Goal: Task Accomplishment & Management: Complete application form

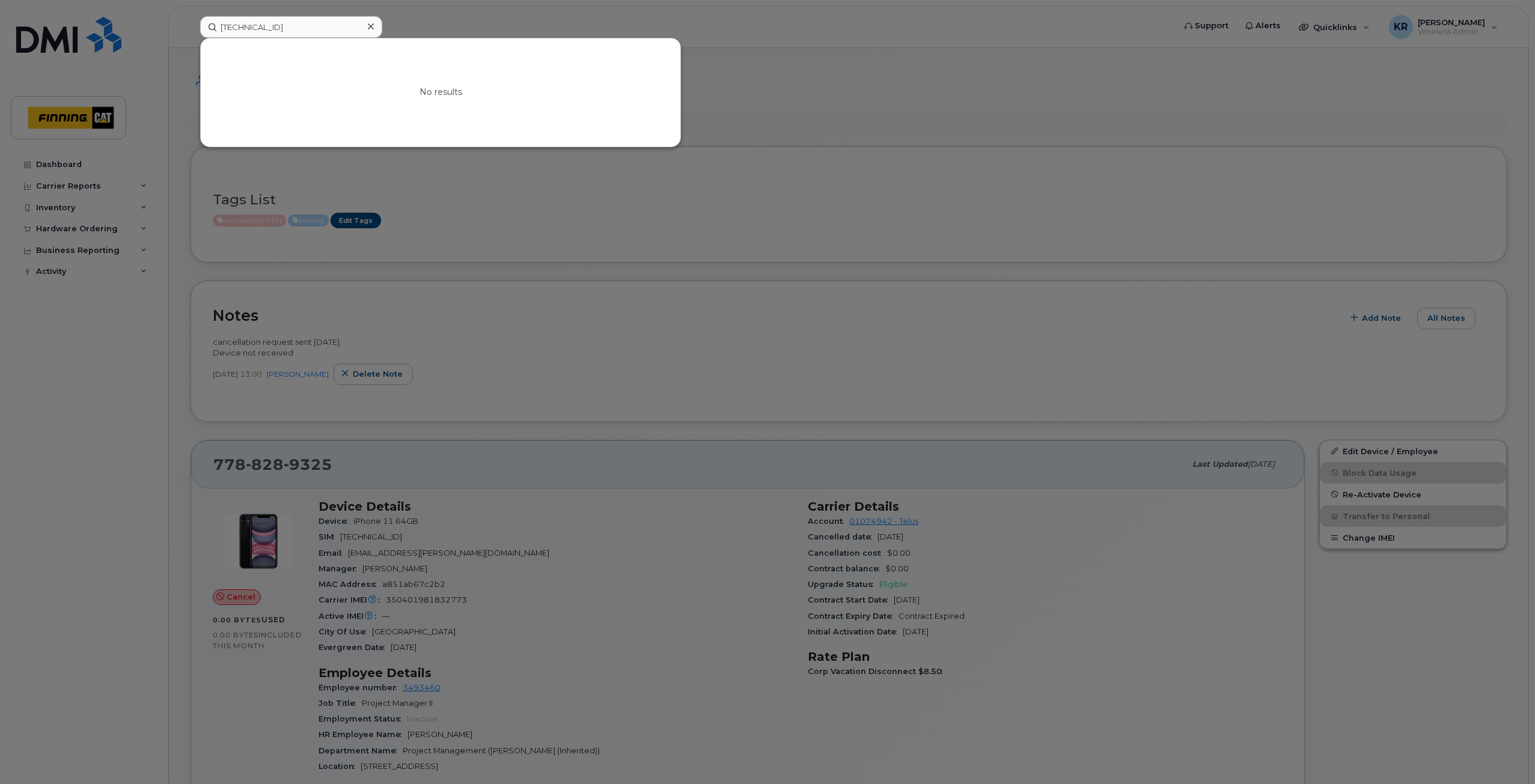
click at [211, 25] on input "8912230102357625684" at bounding box center [291, 27] width 182 height 21
click at [250, 27] on input at bounding box center [291, 27] width 182 height 21
type input "anton keller"
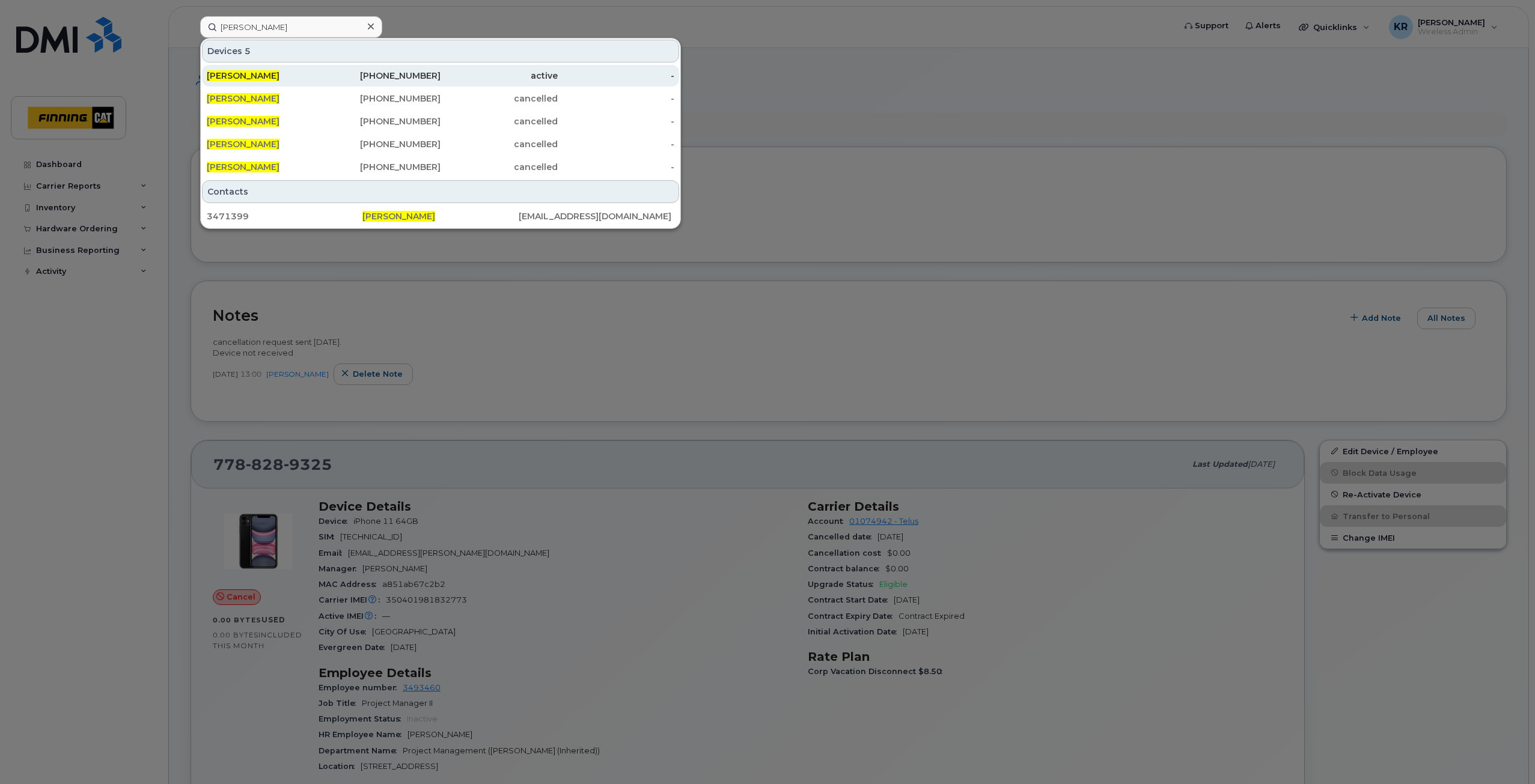
click at [397, 76] on div "587-589-5154" at bounding box center [383, 75] width 117 height 12
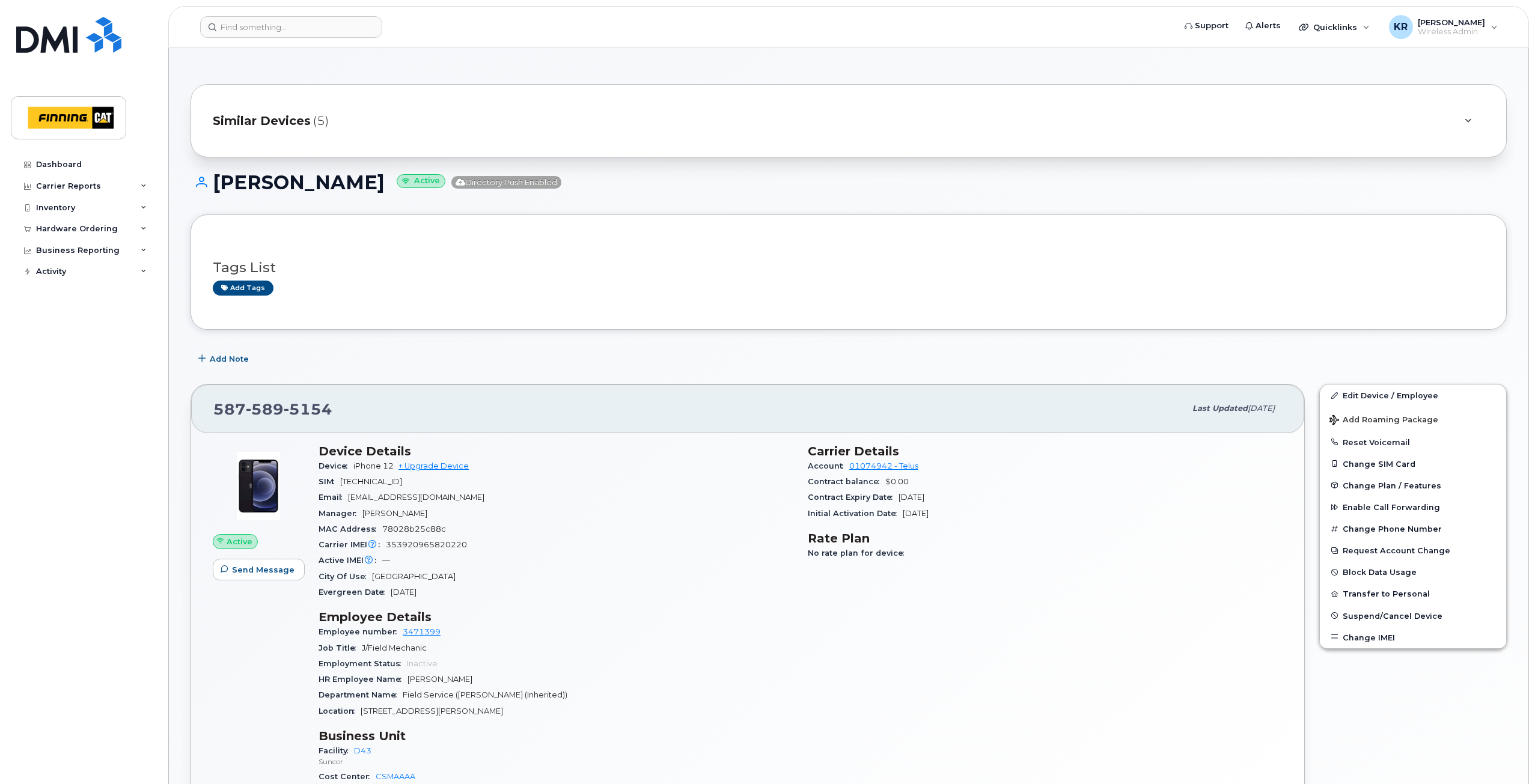
click at [256, 125] on span "Similar Devices" at bounding box center [262, 121] width 98 height 17
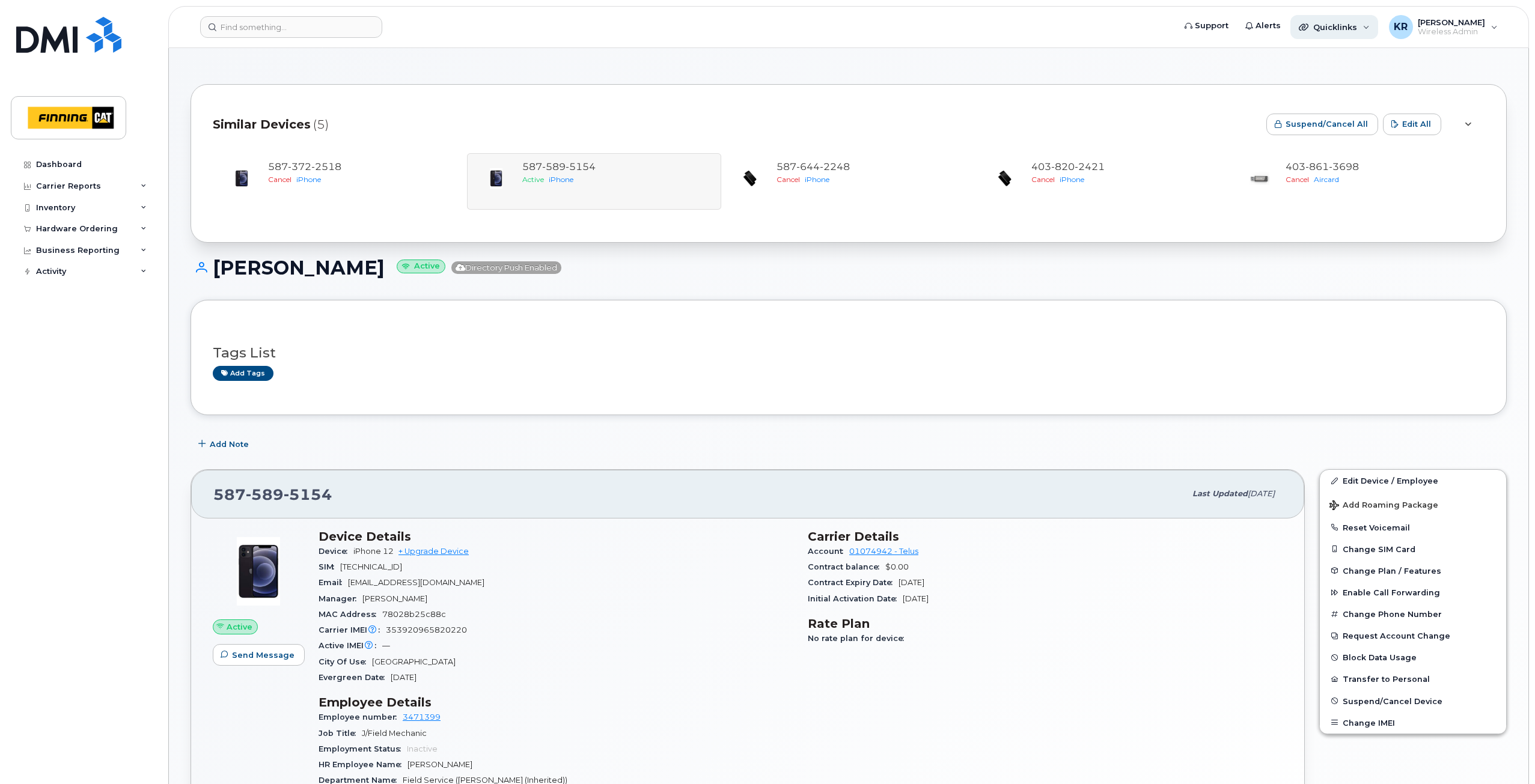
click at [1340, 31] on span "Quicklinks" at bounding box center [1335, 27] width 44 height 10
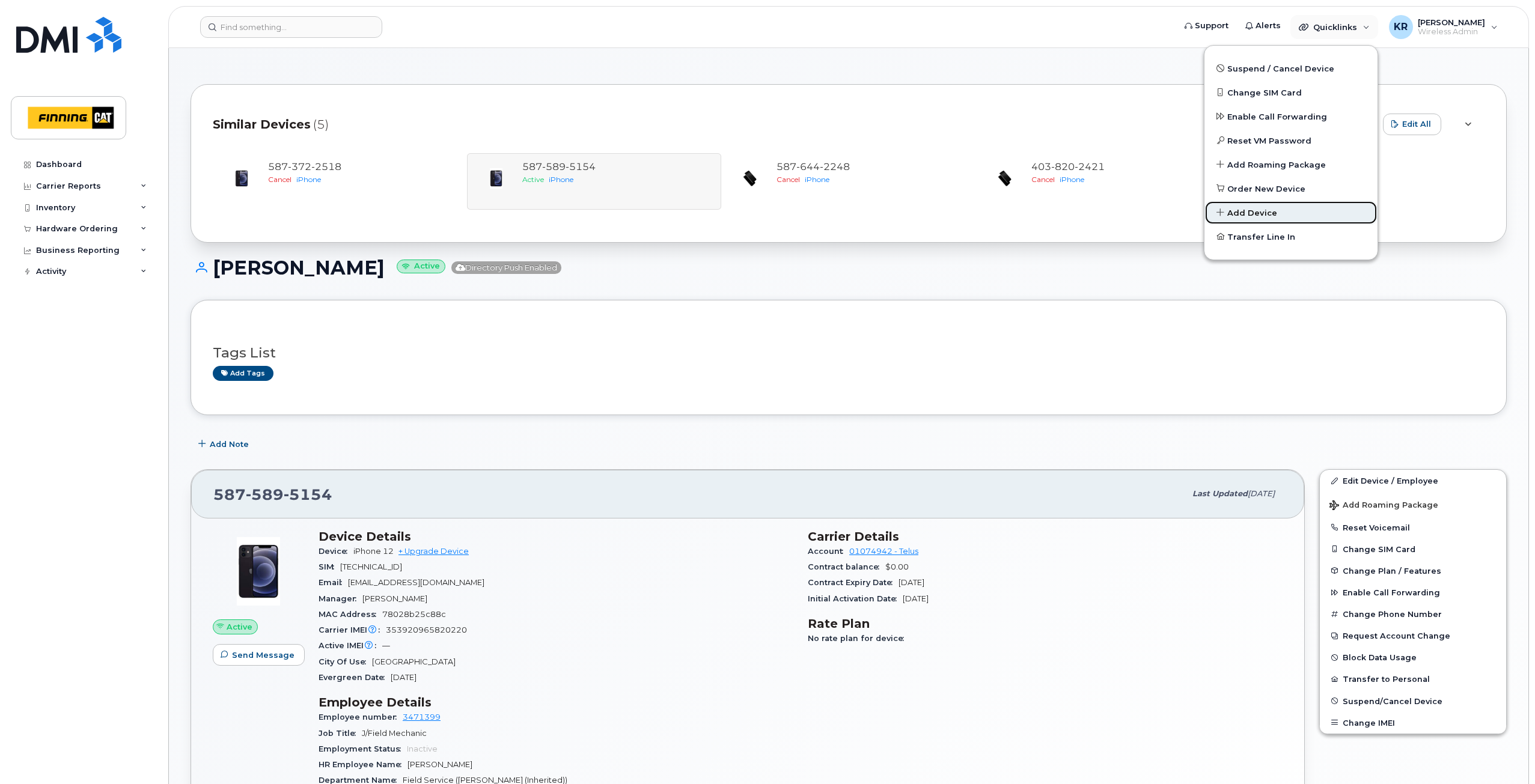
click at [1257, 211] on span "Add Device" at bounding box center [1252, 213] width 50 height 12
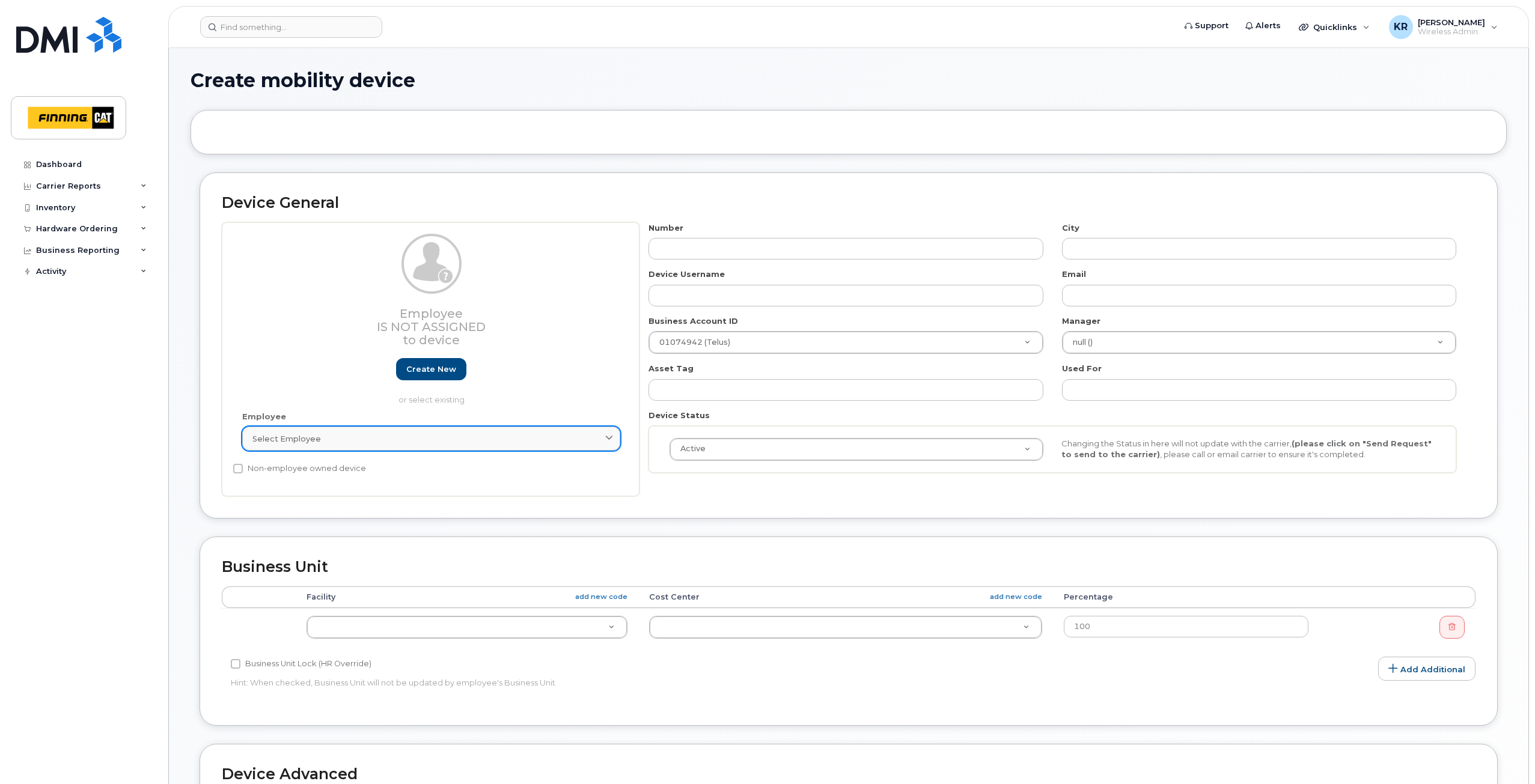
click at [310, 440] on span "Select employee" at bounding box center [287, 440] width 69 height 12
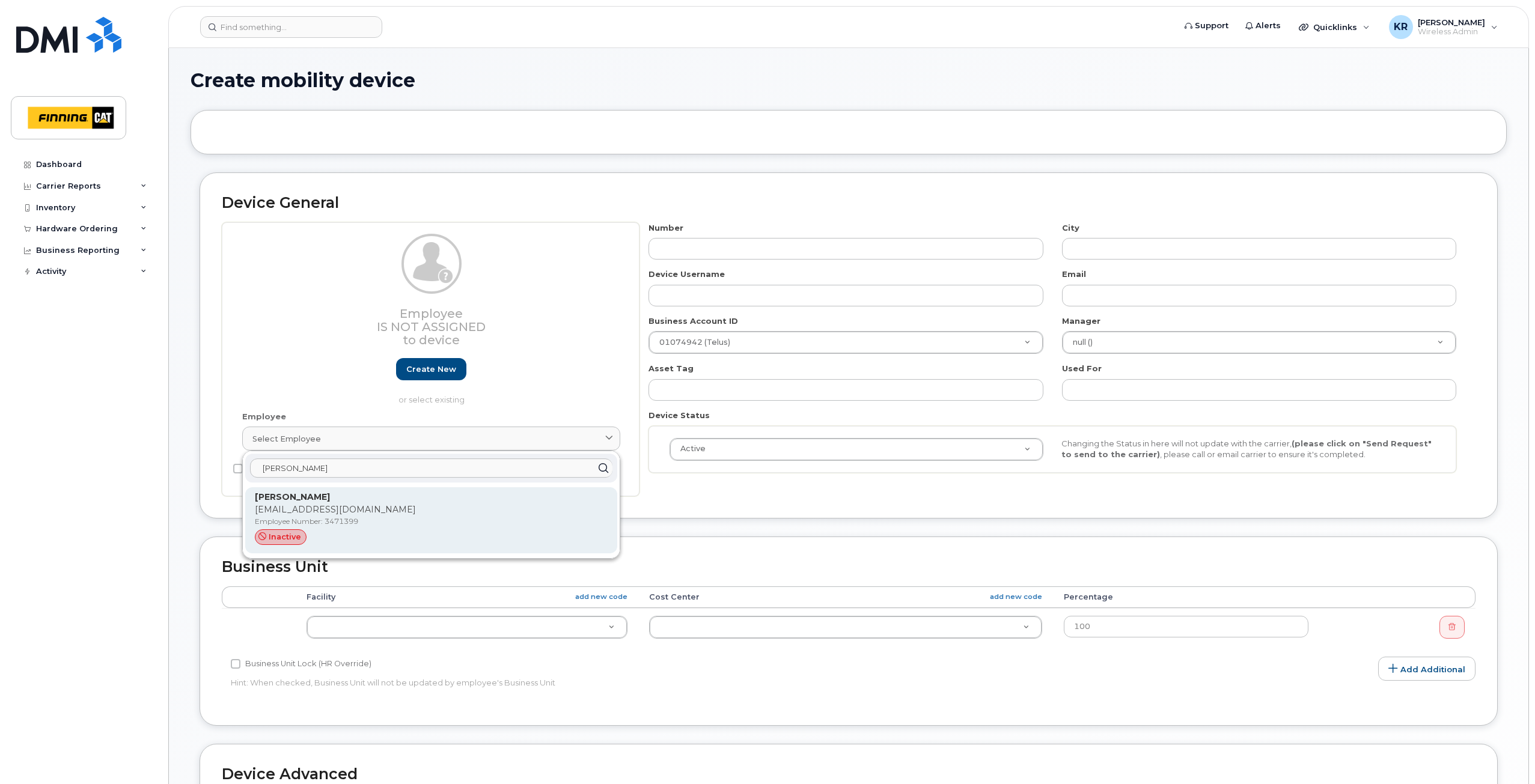
type input "anton keller"
click at [320, 503] on p "[PERSON_NAME]" at bounding box center [430, 497] width 353 height 12
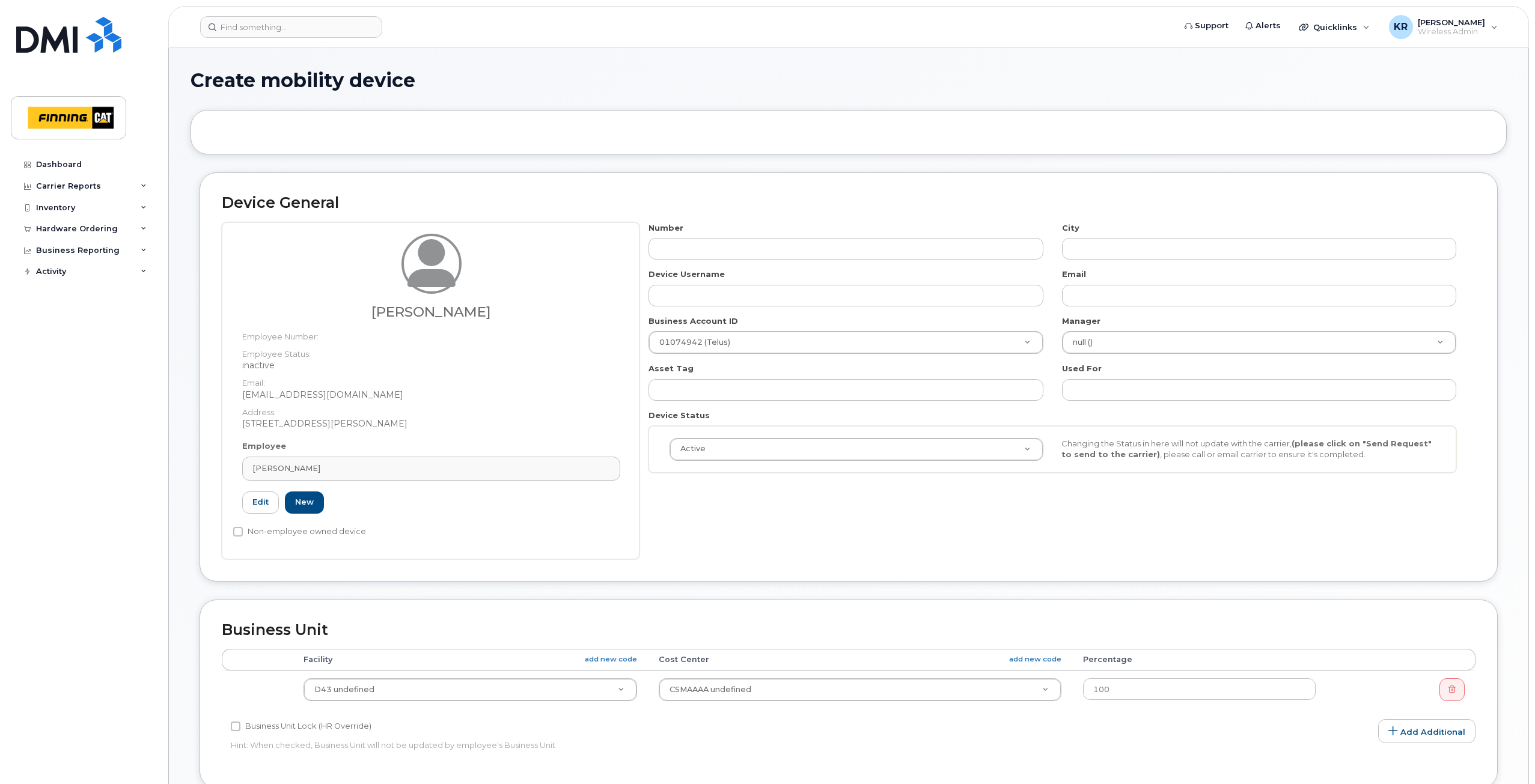
type input "3471399"
type input "[PERSON_NAME]"
type input "[EMAIL_ADDRESS][DOMAIN_NAME]"
type input "40645"
type input "34293"
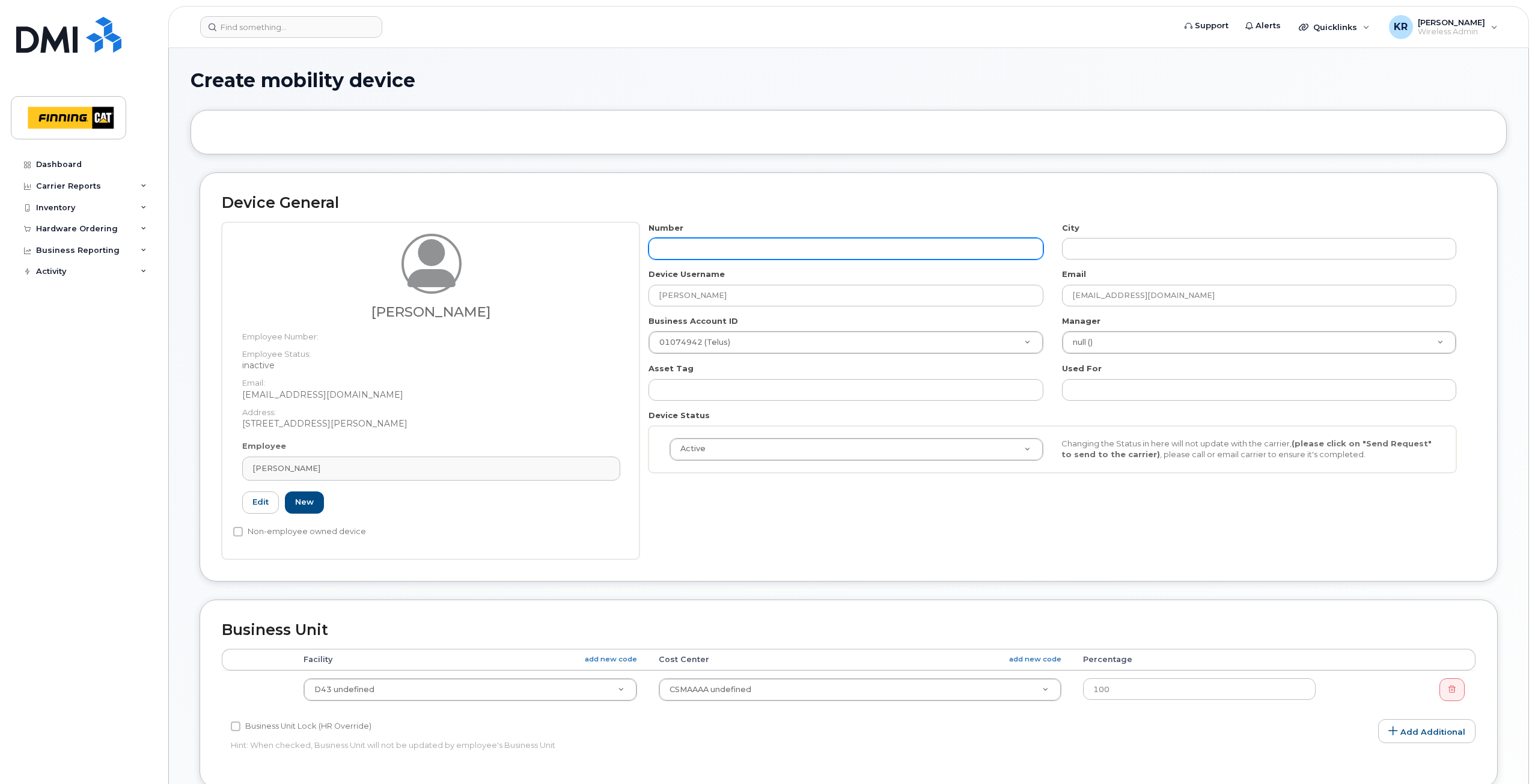
click at [674, 246] on input "text" at bounding box center [845, 249] width 394 height 21
type input "587"
type input "?"
type input "587-372-0885"
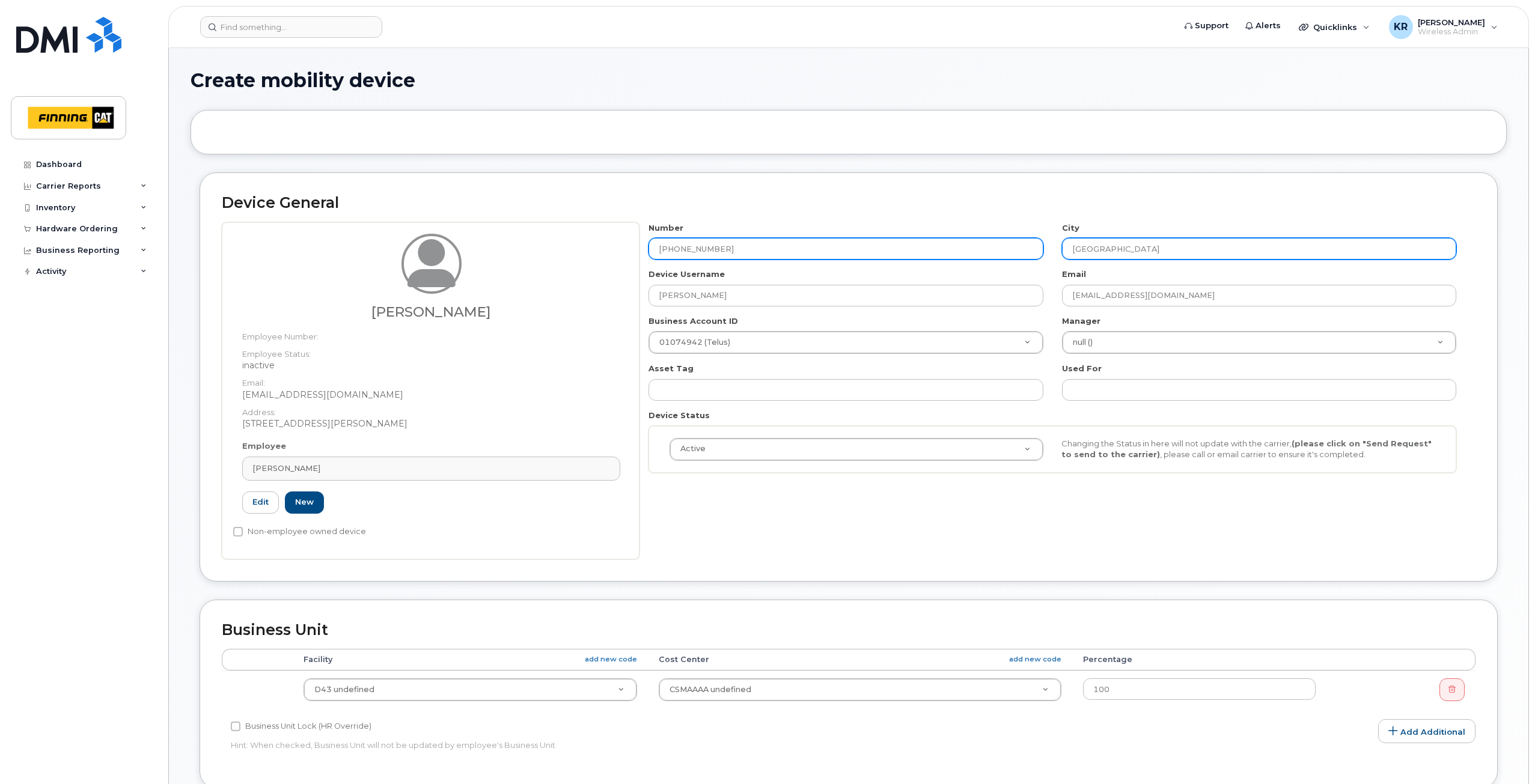
type input "[GEOGRAPHIC_DATA]"
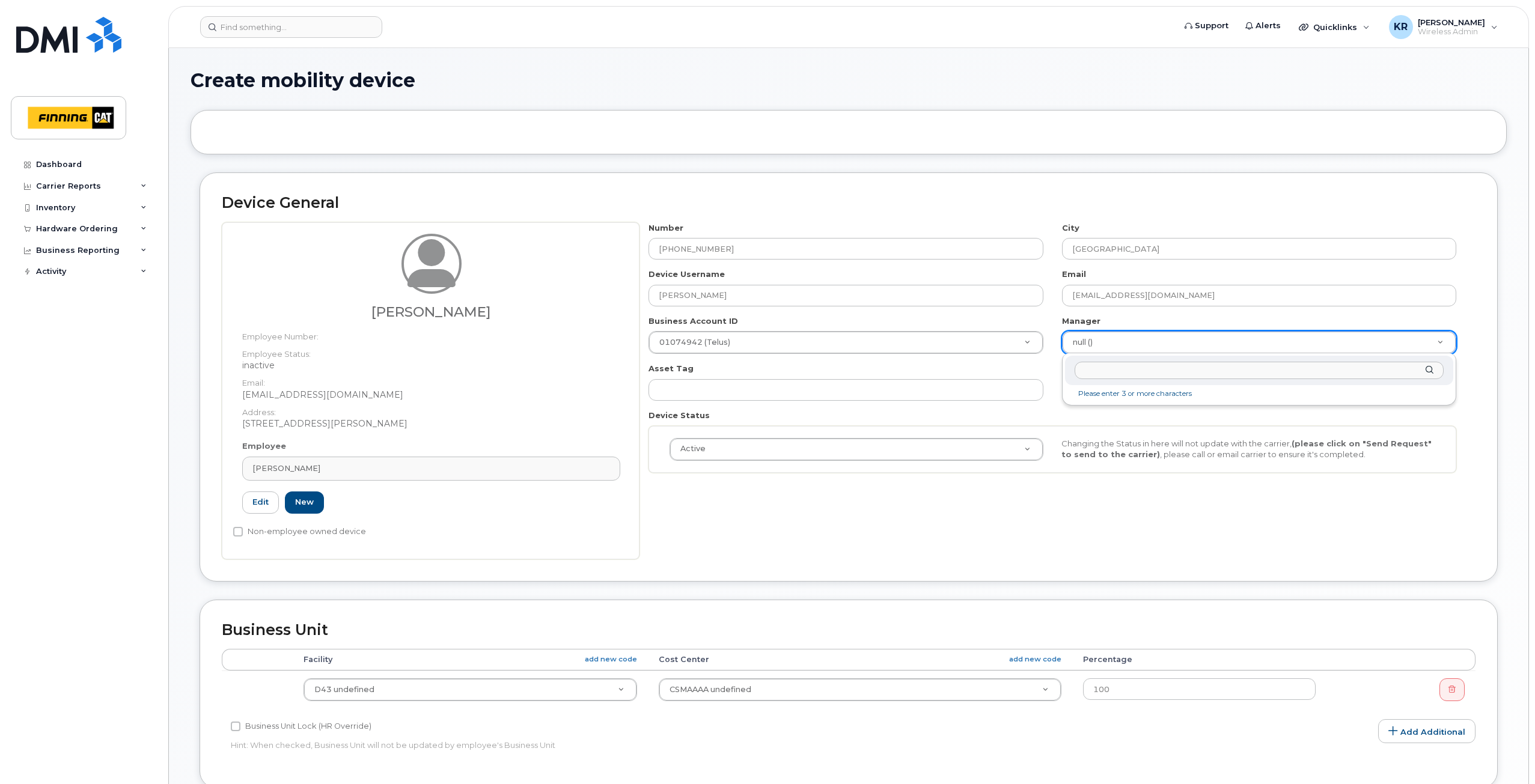
click at [1104, 371] on input "text" at bounding box center [1259, 370] width 369 height 17
type input "Rod Coo"
type input "56888"
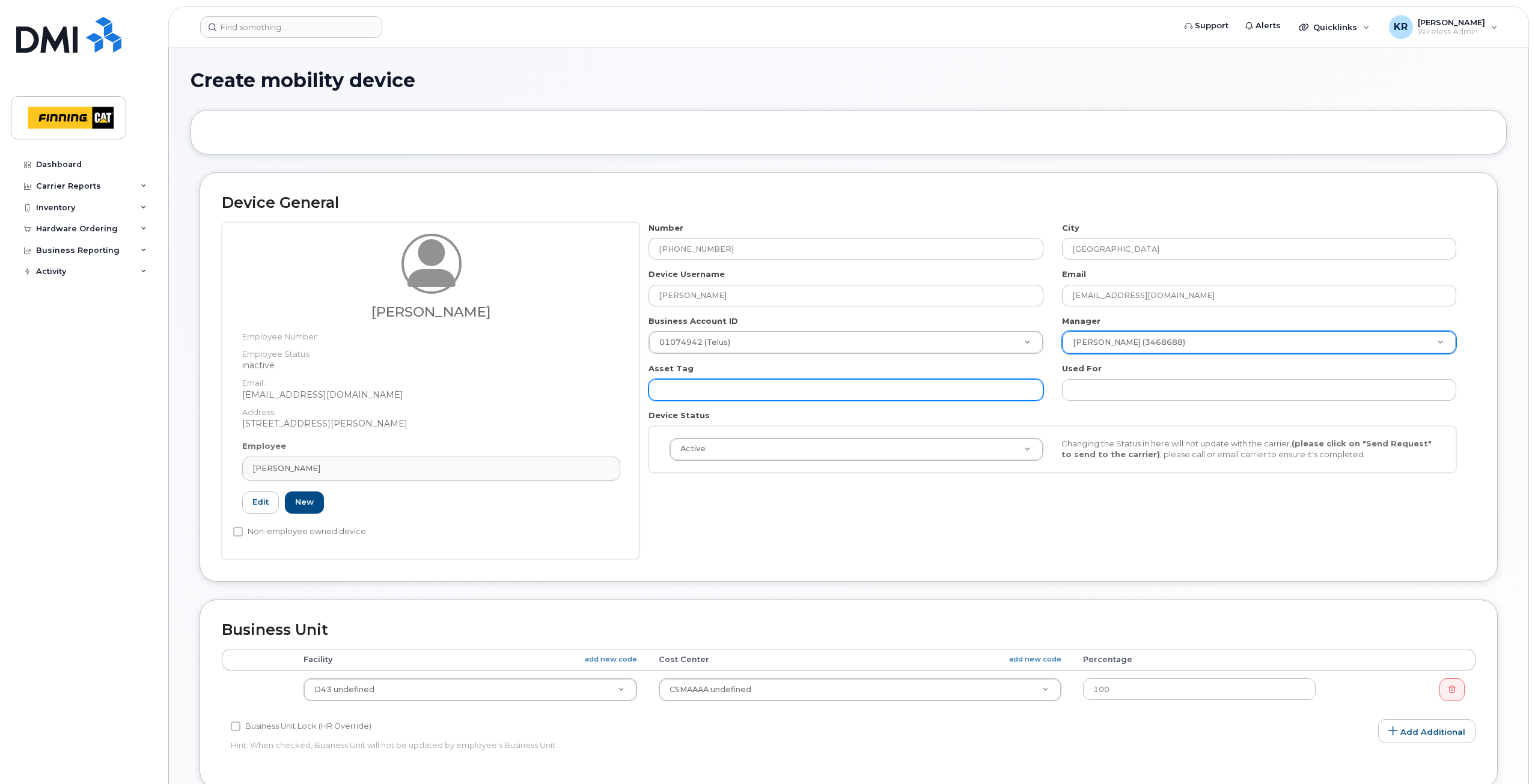
drag, startPoint x: 727, startPoint y: 387, endPoint x: 701, endPoint y: 381, distance: 26.7
click at [727, 387] on input "text" at bounding box center [845, 390] width 394 height 21
click at [775, 393] on input "text" at bounding box center [845, 390] width 394 height 21
paste input "CA-3Q43FD3"
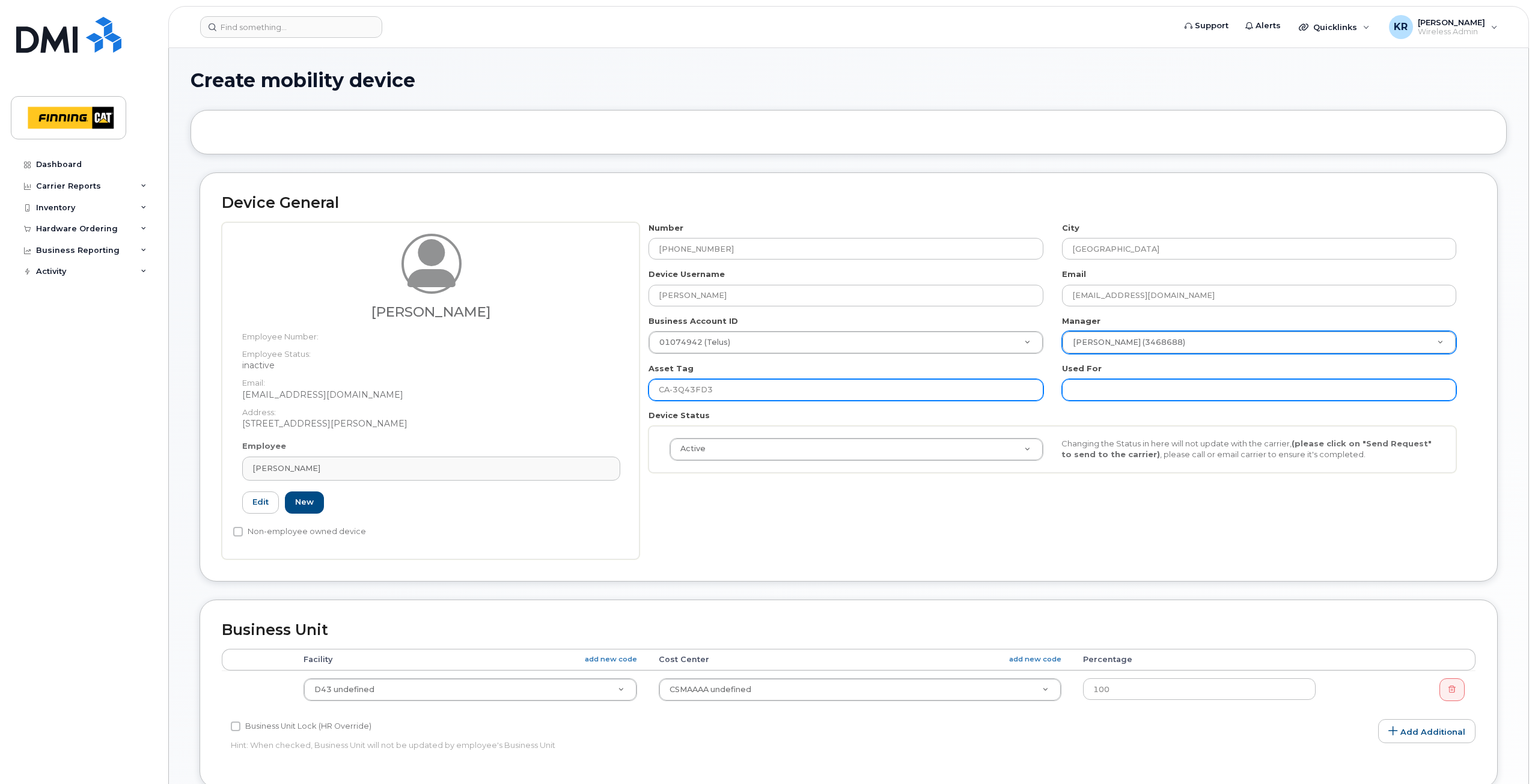
type input "CA-3Q43FD3"
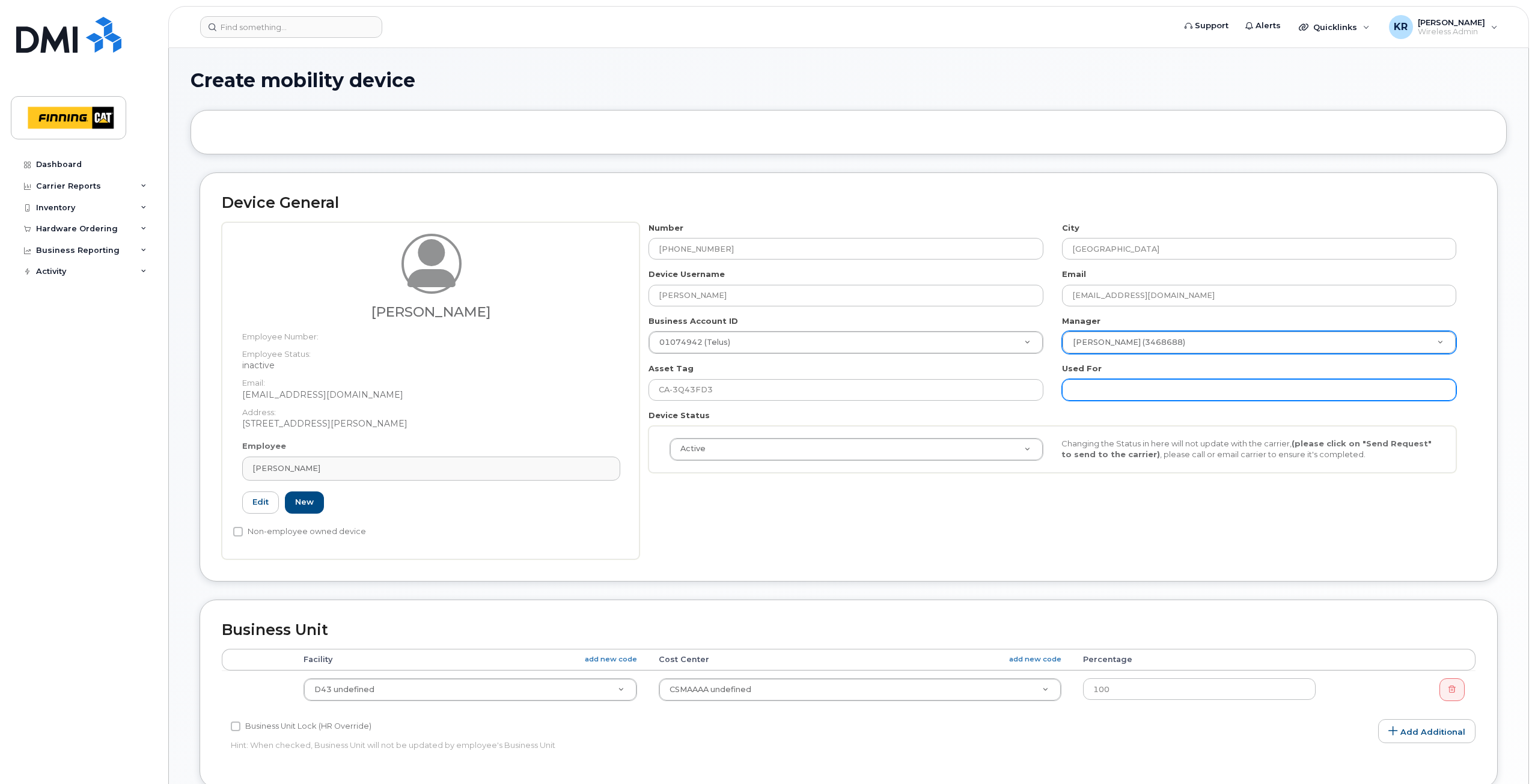
click at [1161, 393] on input "text" at bounding box center [1258, 390] width 394 height 21
paste input "CA-3Q43FD3"
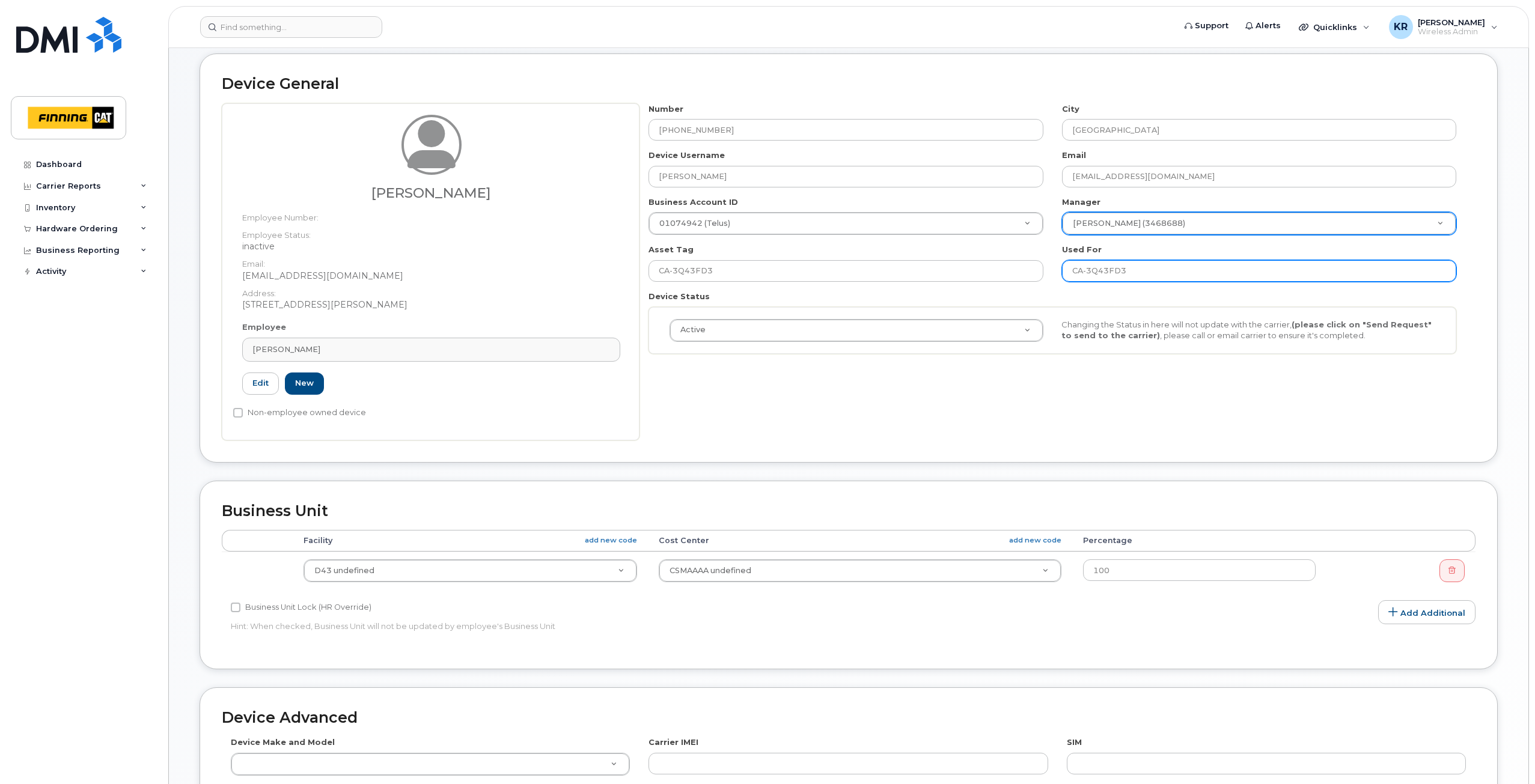
scroll to position [120, 0]
type input "CA-3Q43FD3"
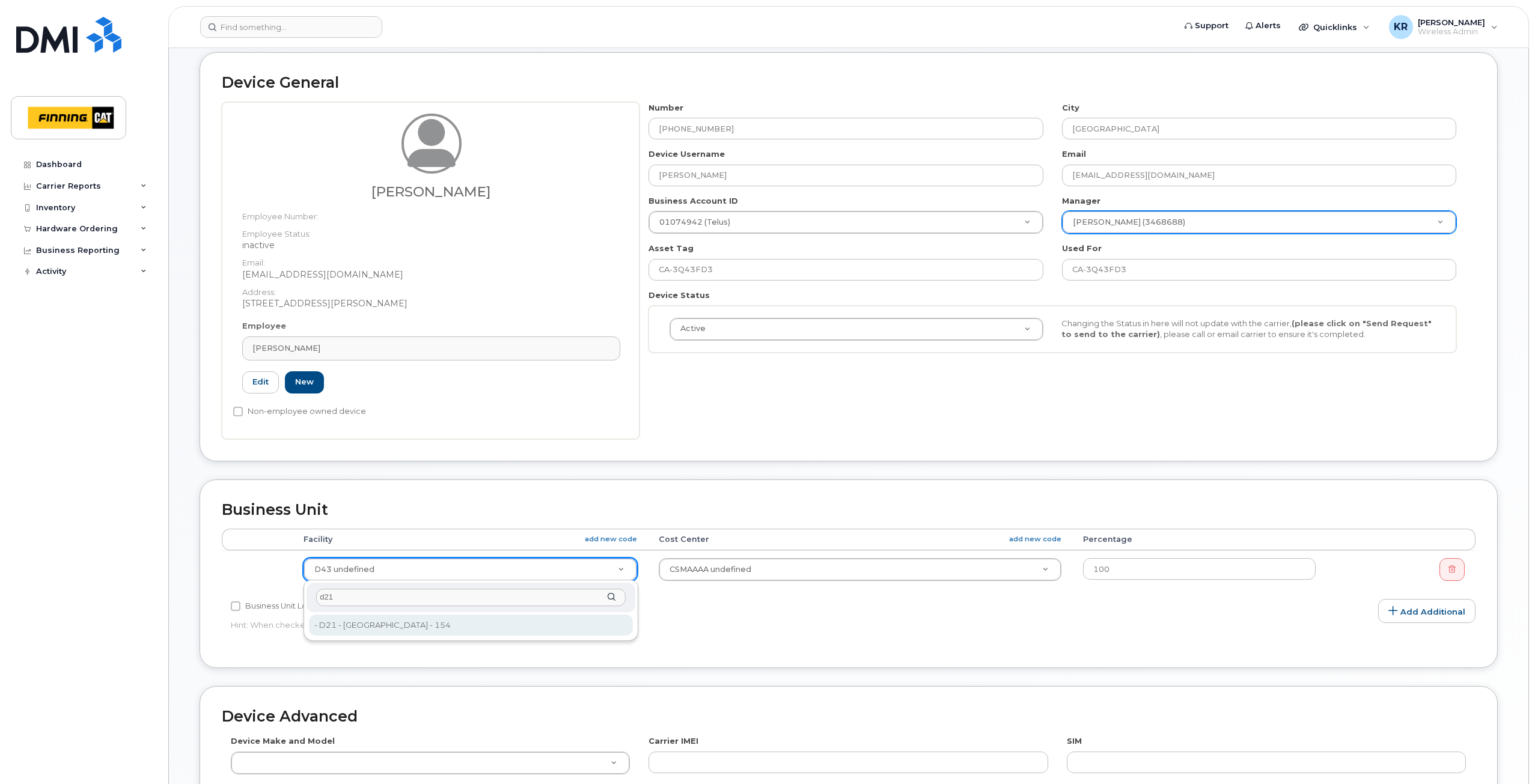
type input "d21"
type input "34188"
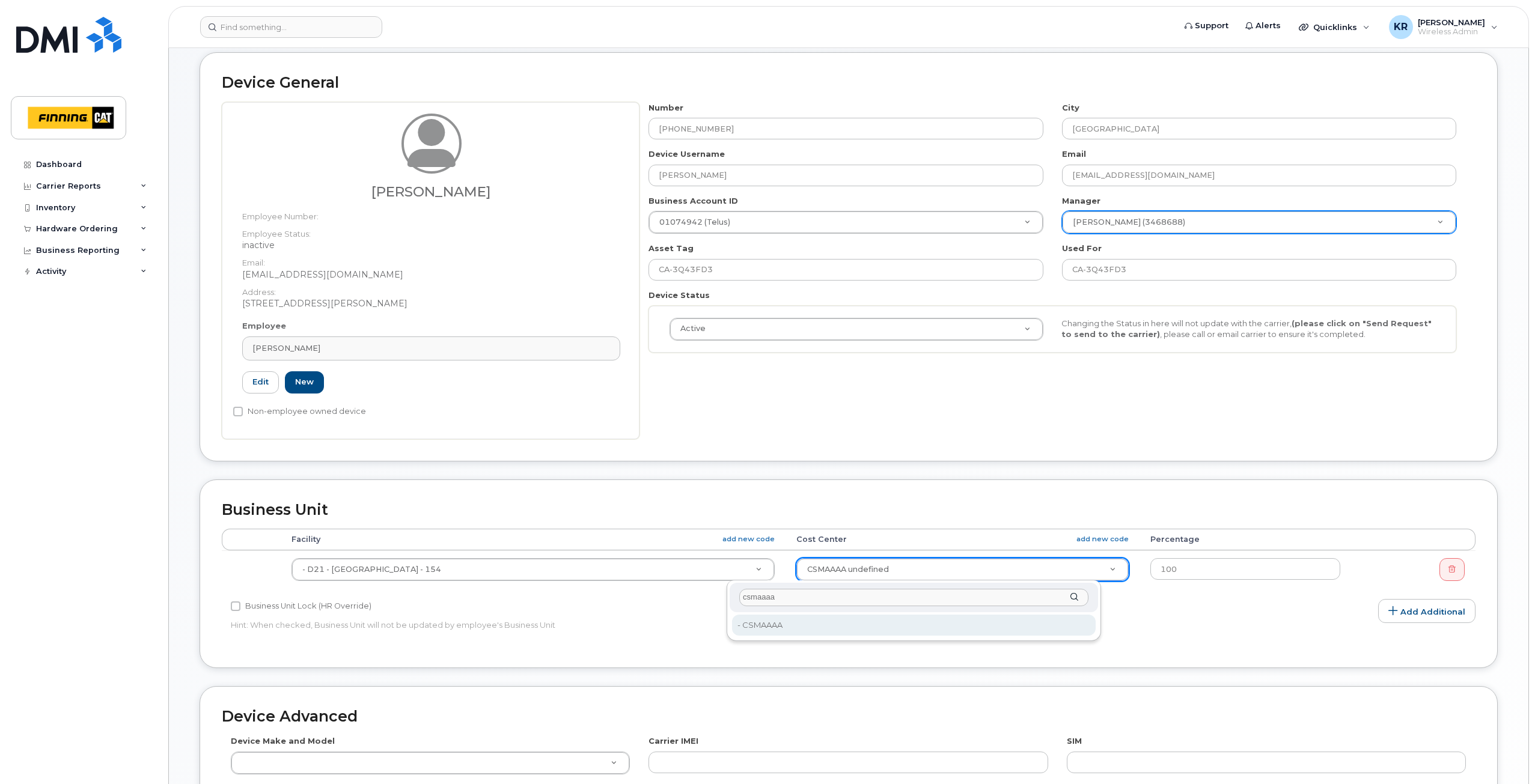
type input "csmaaaa"
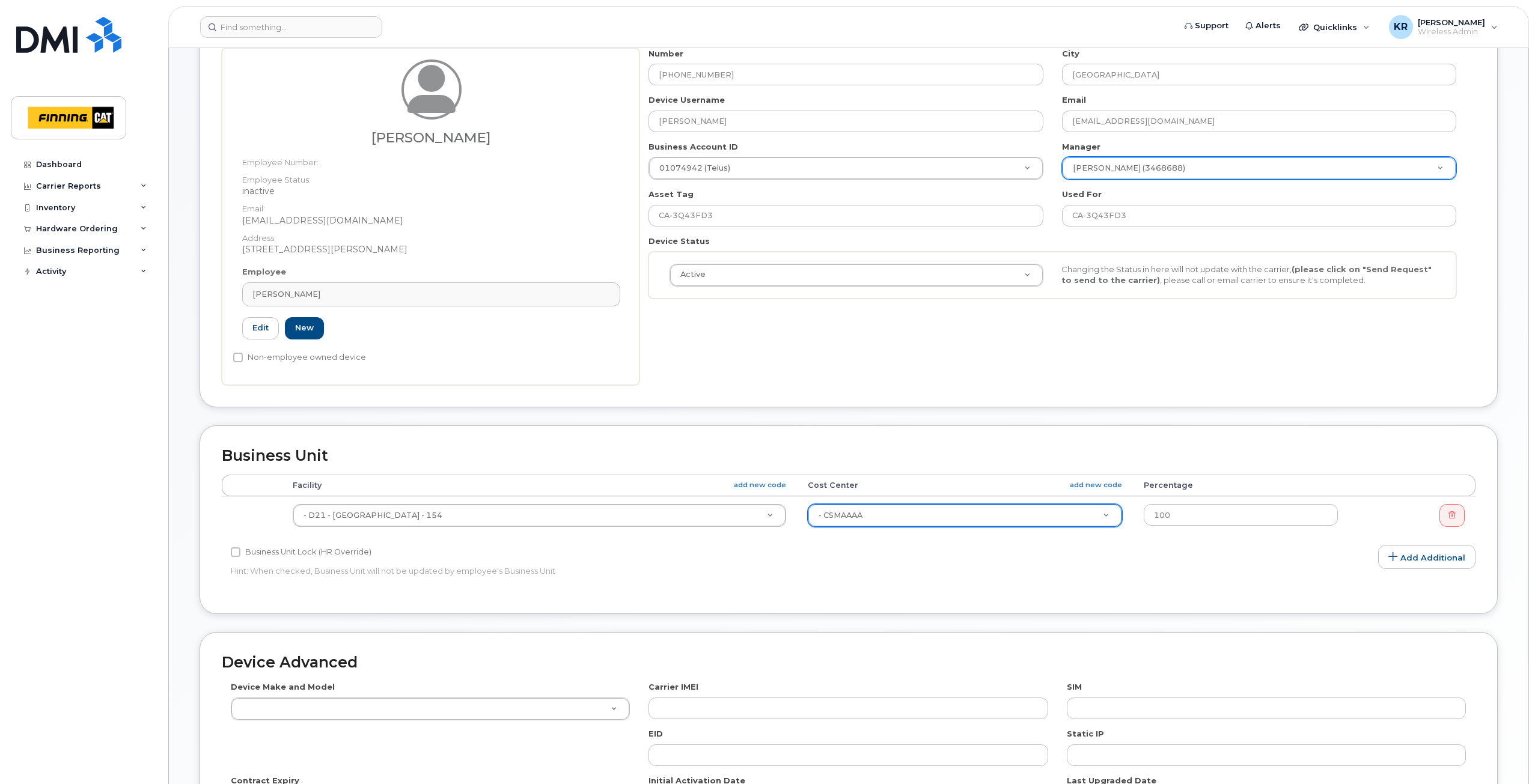
scroll to position [240, 0]
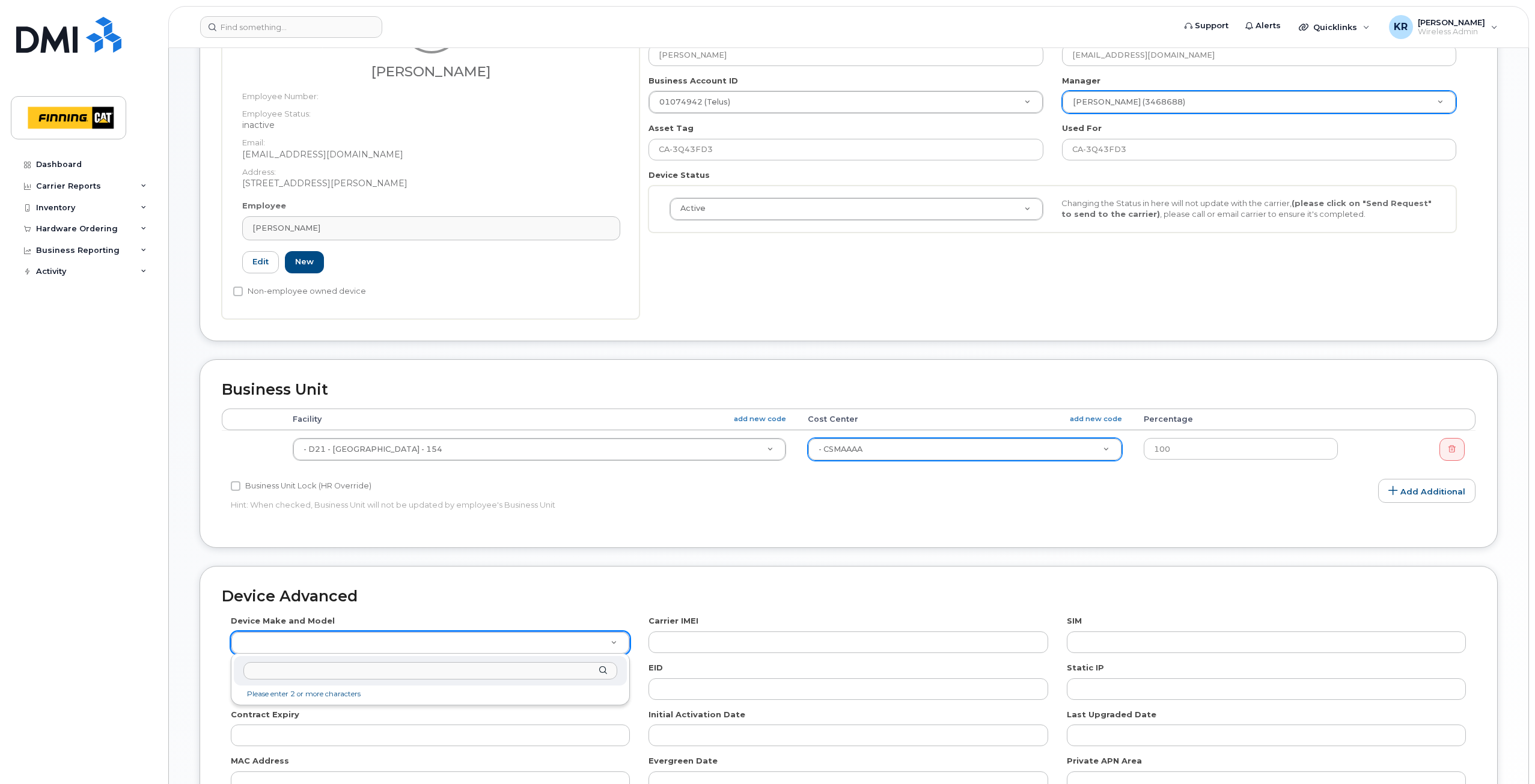
click at [319, 673] on input "text" at bounding box center [430, 671] width 373 height 17
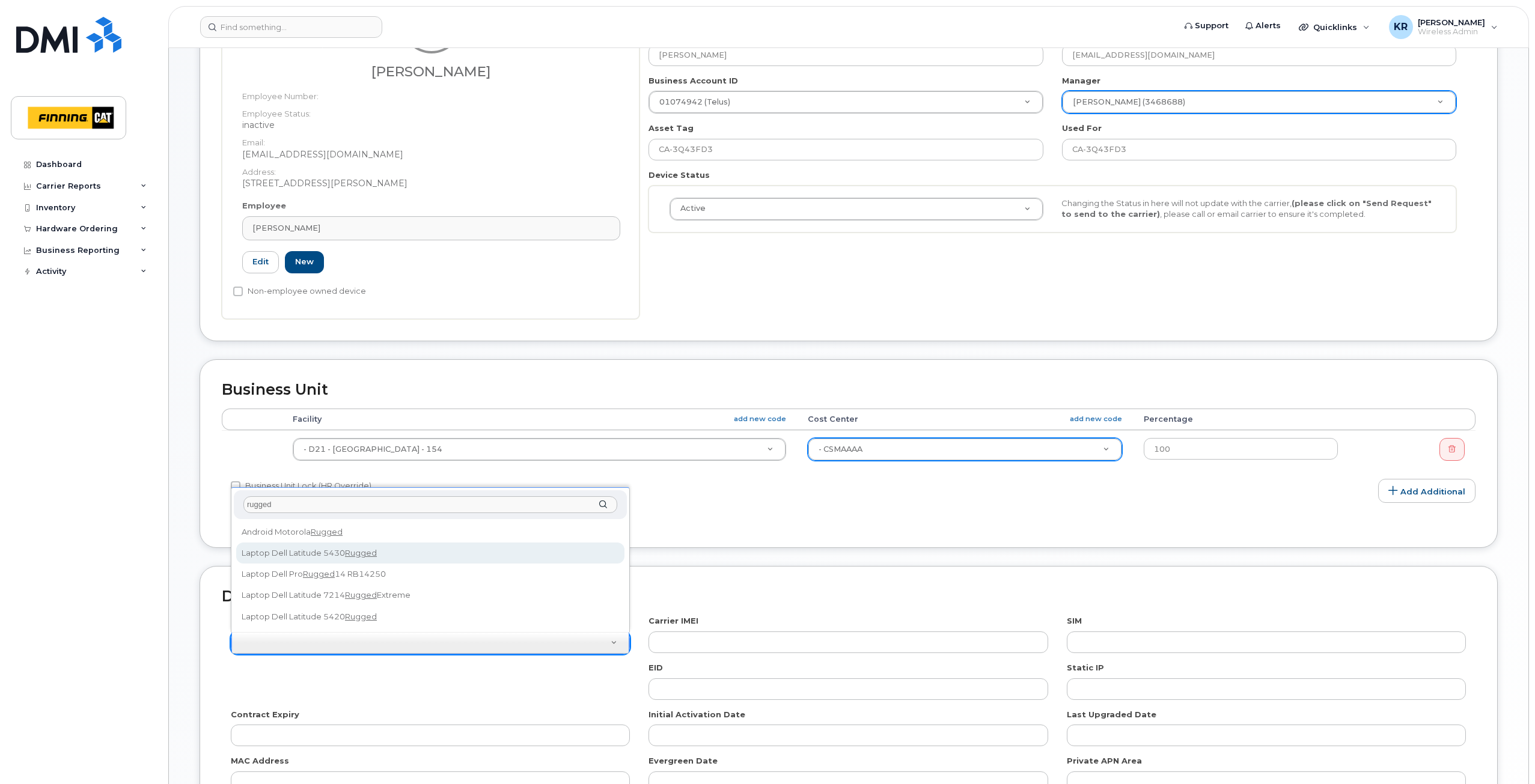
type input "rugged"
select select "2660"
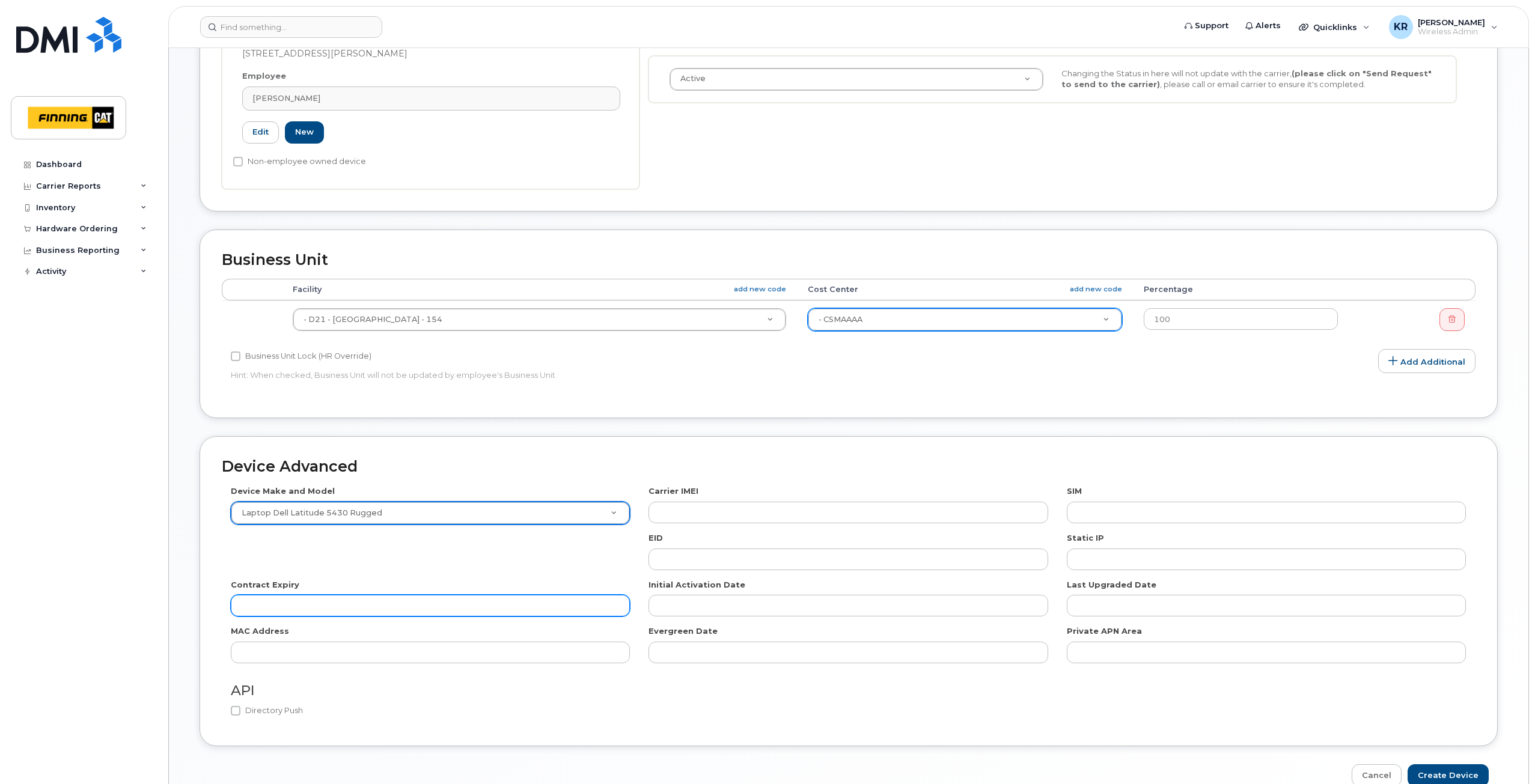
scroll to position [421, 0]
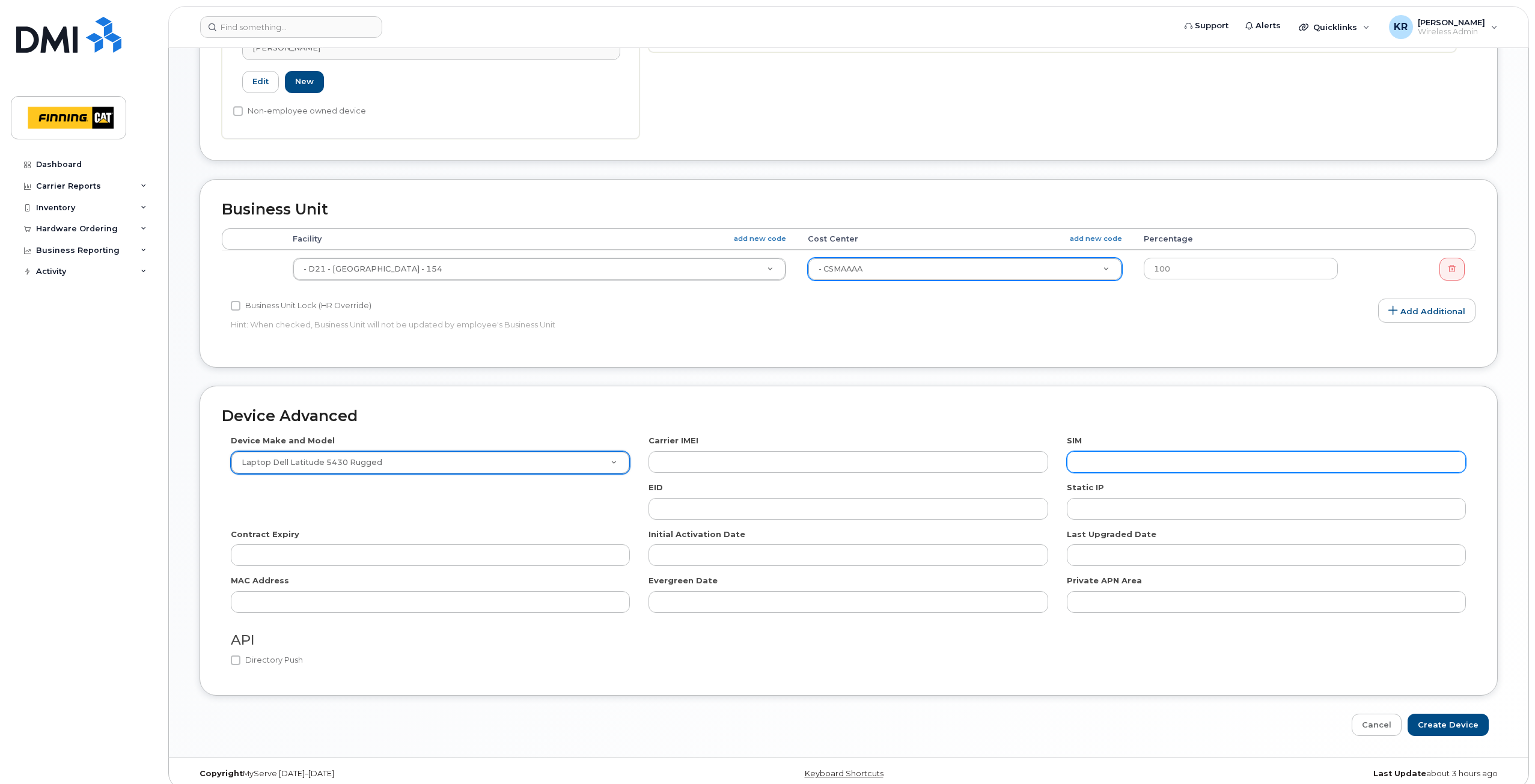
click at [1081, 470] on input "text" at bounding box center [1266, 462] width 399 height 21
click at [1093, 458] on input "text" at bounding box center [1266, 462] width 399 height 21
paste input "8912230102357625684"
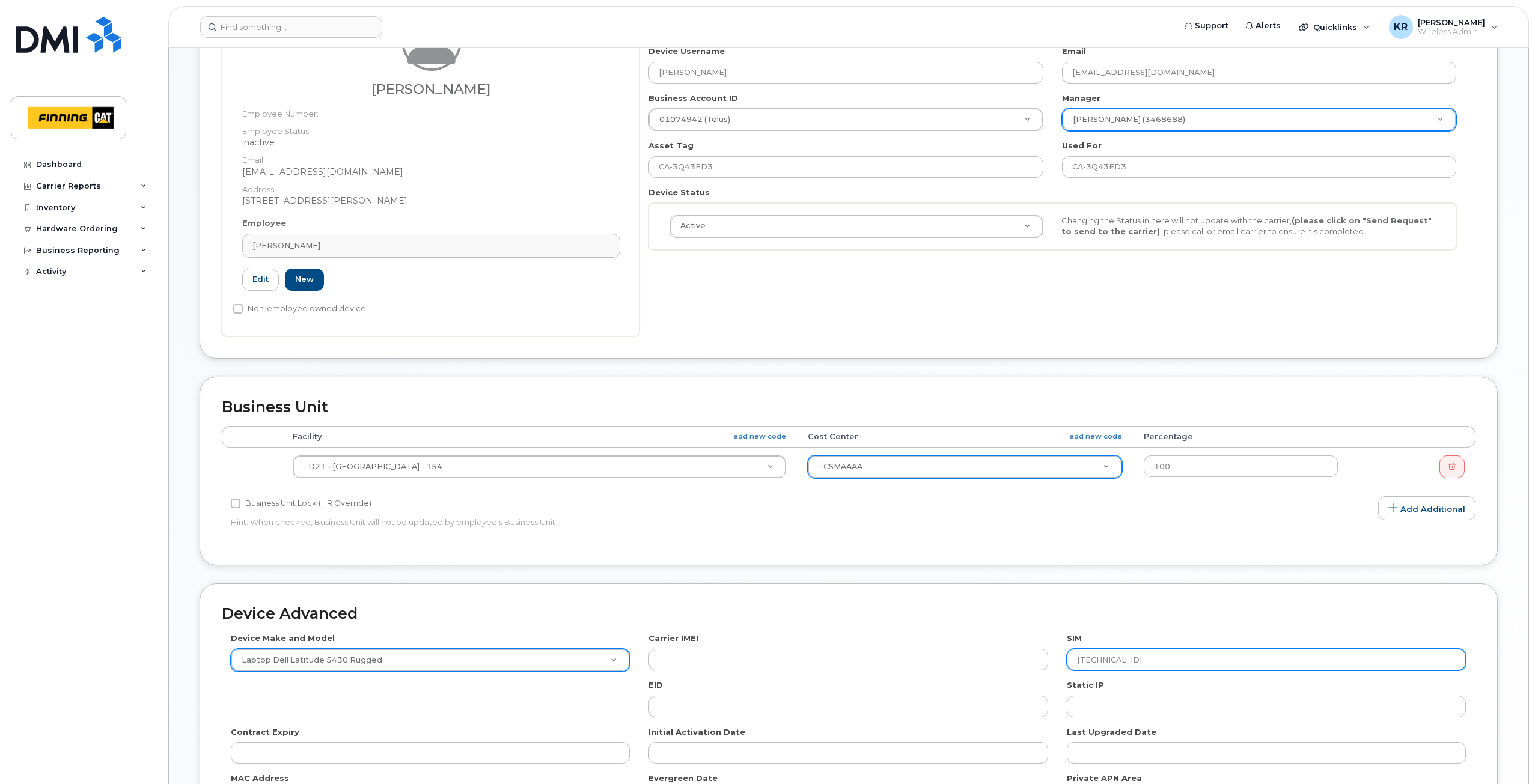
scroll to position [433, 0]
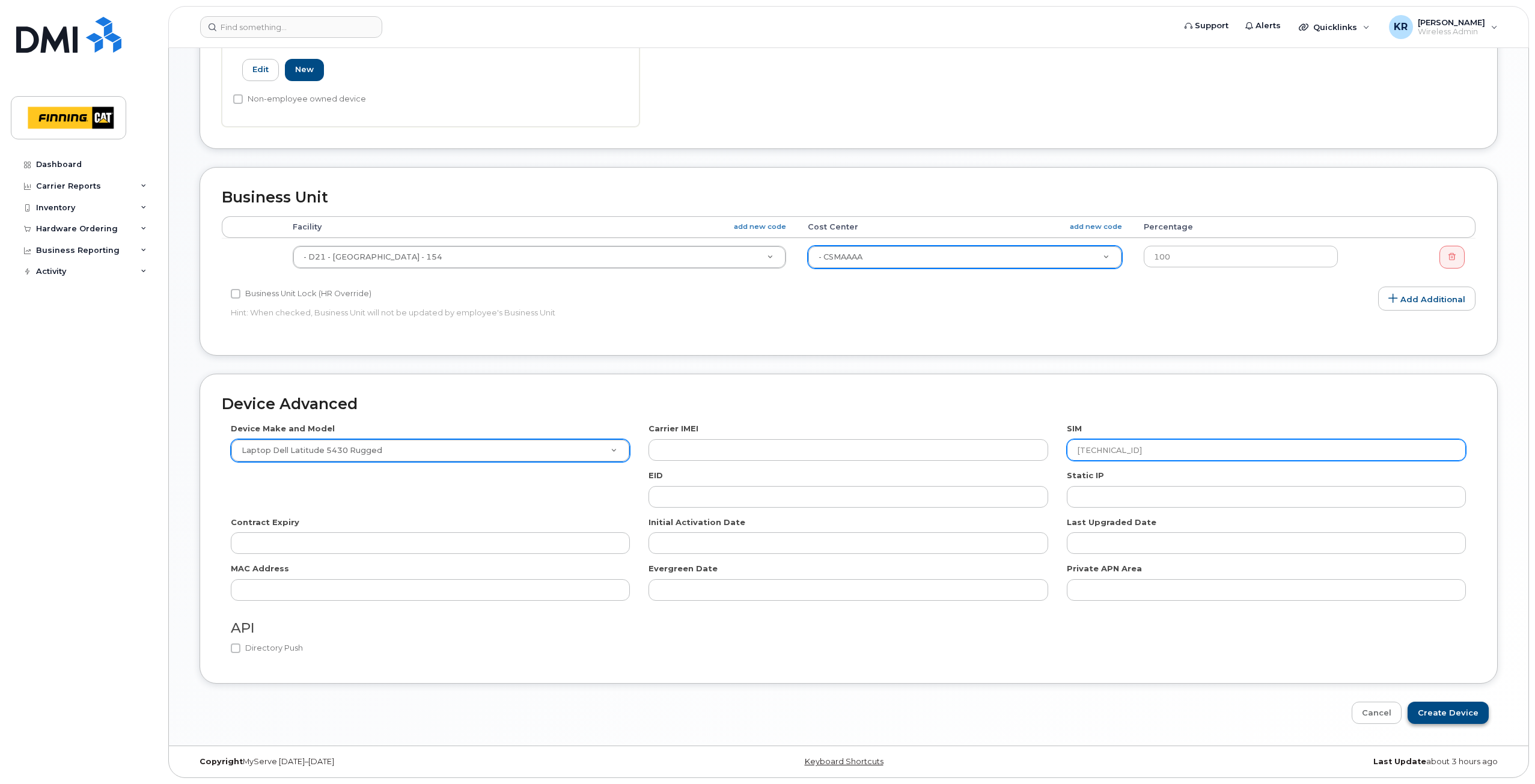
type input "8912230102357625684"
click at [1432, 711] on input "Create Device" at bounding box center [1448, 713] width 81 height 22
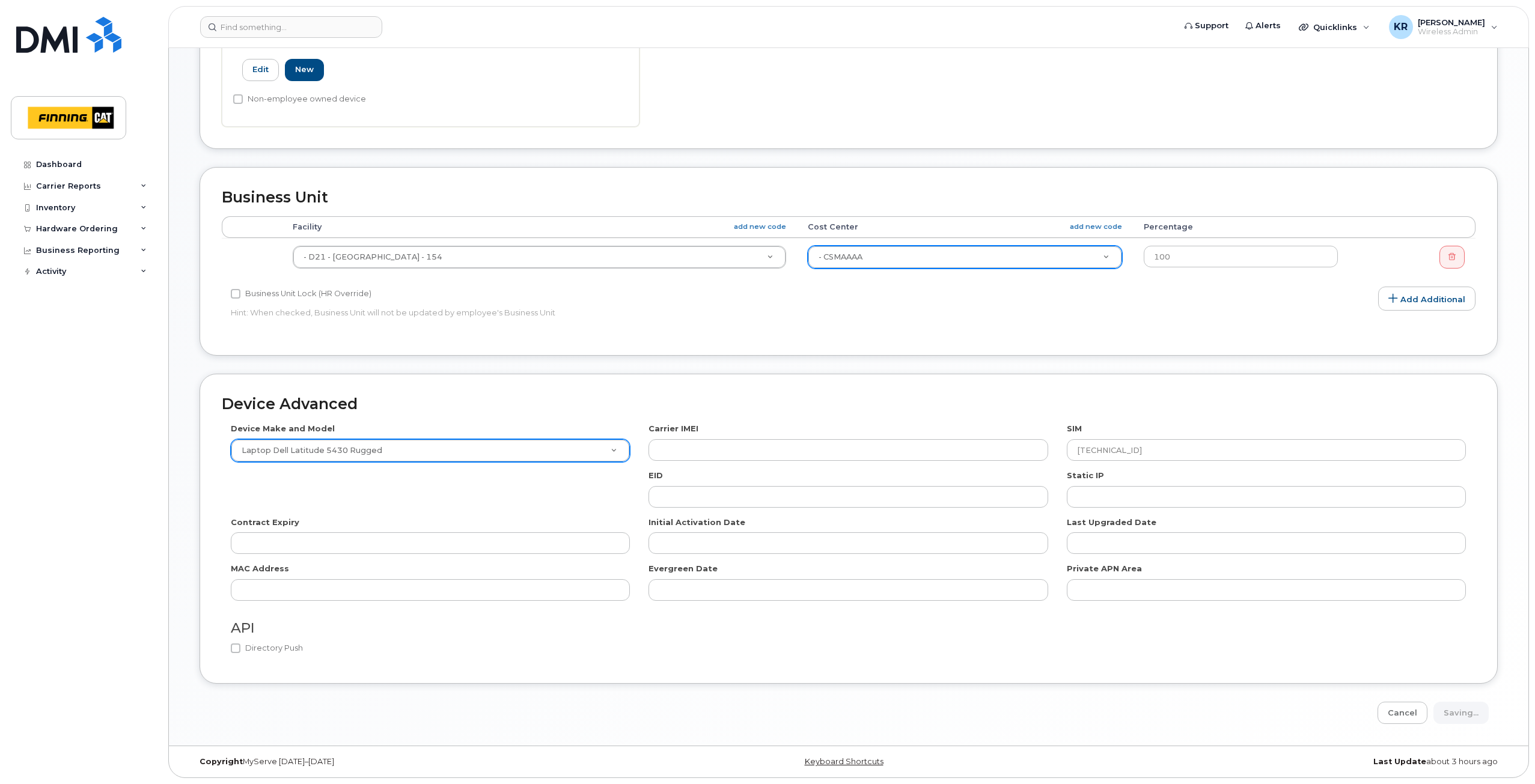
type input "Saving..."
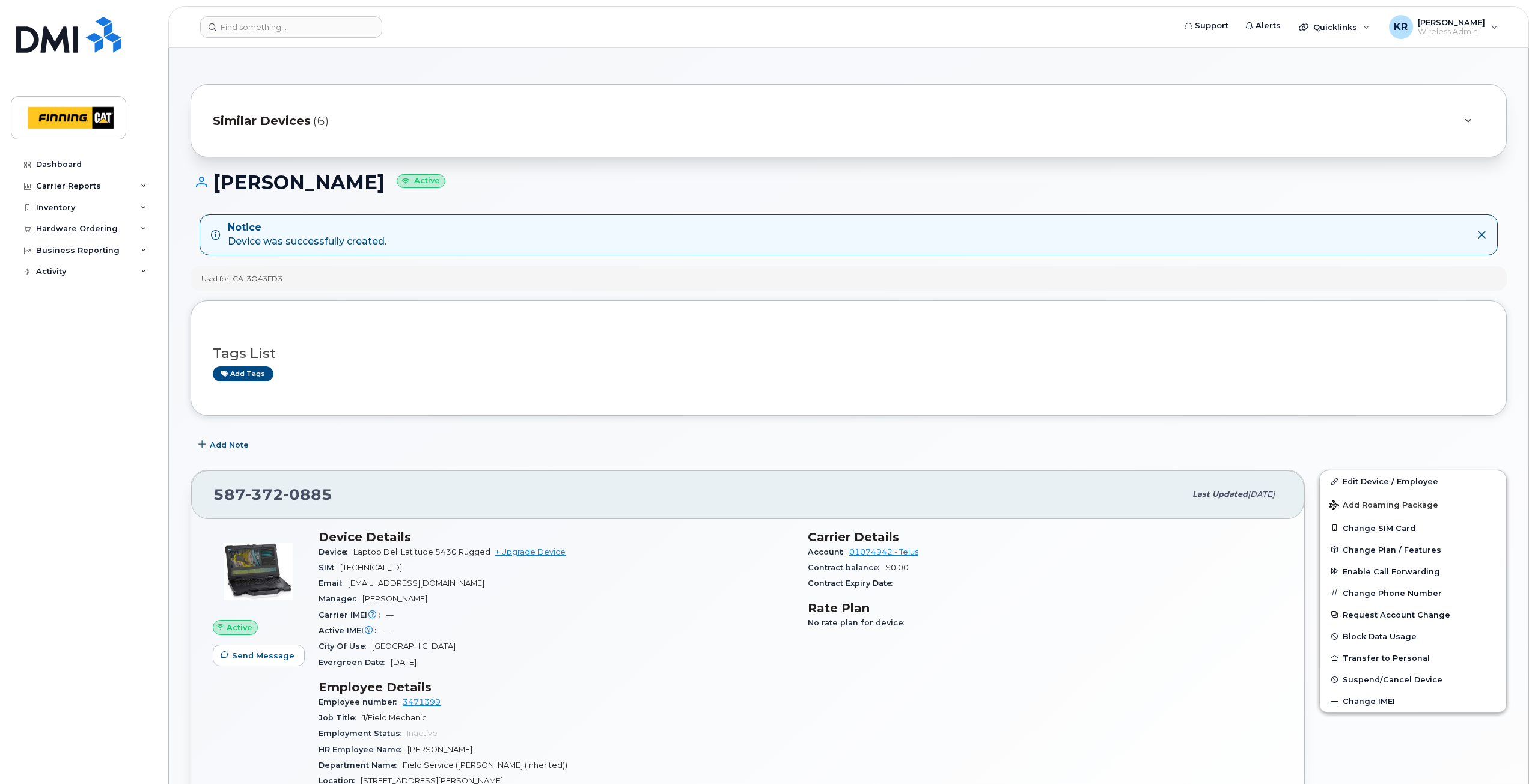
drag, startPoint x: 258, startPoint y: 124, endPoint x: 264, endPoint y: 125, distance: 6.1
click at [258, 124] on span "Similar Devices" at bounding box center [262, 121] width 98 height 17
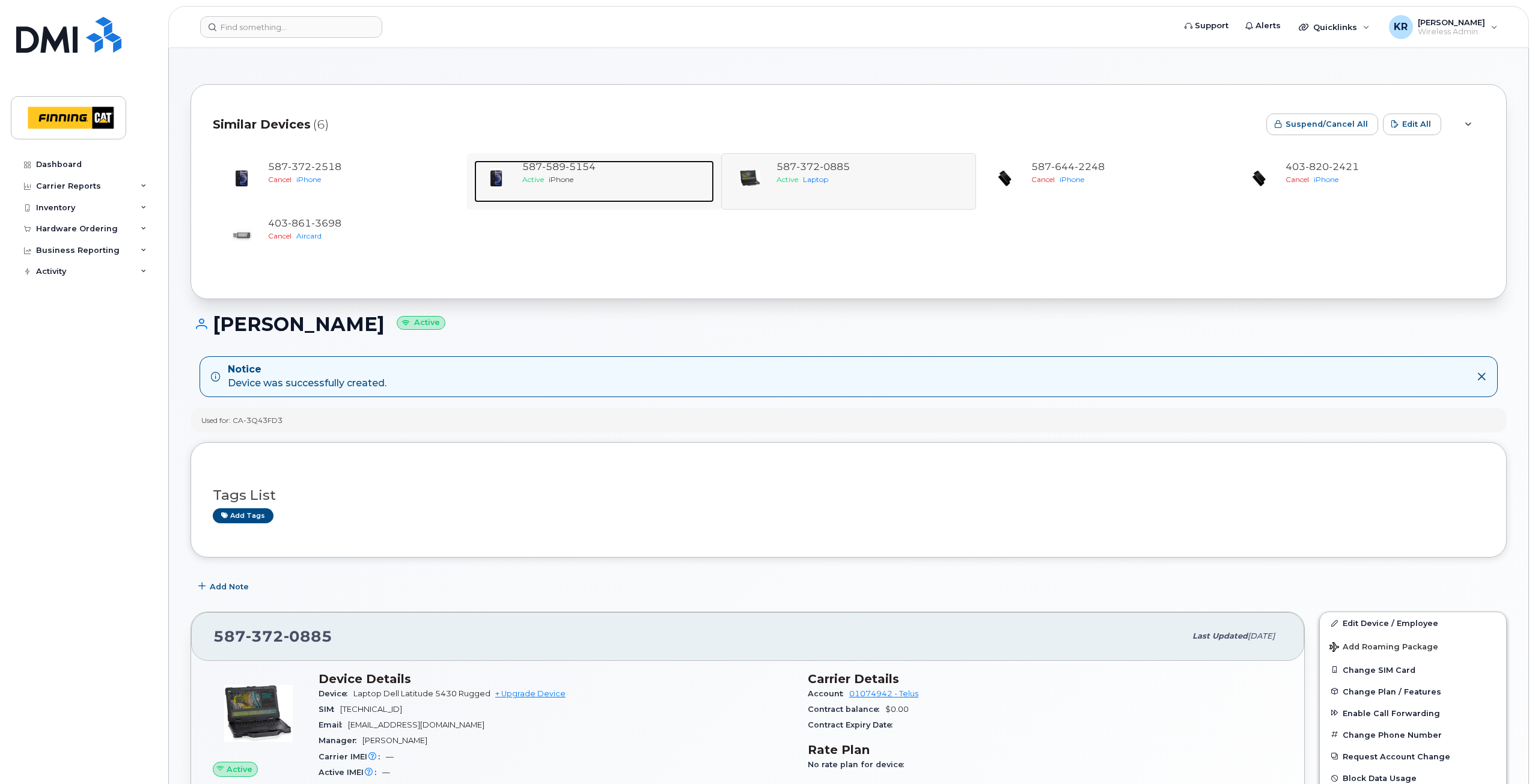
click at [561, 174] on div "Active iPhone" at bounding box center [615, 179] width 187 height 10
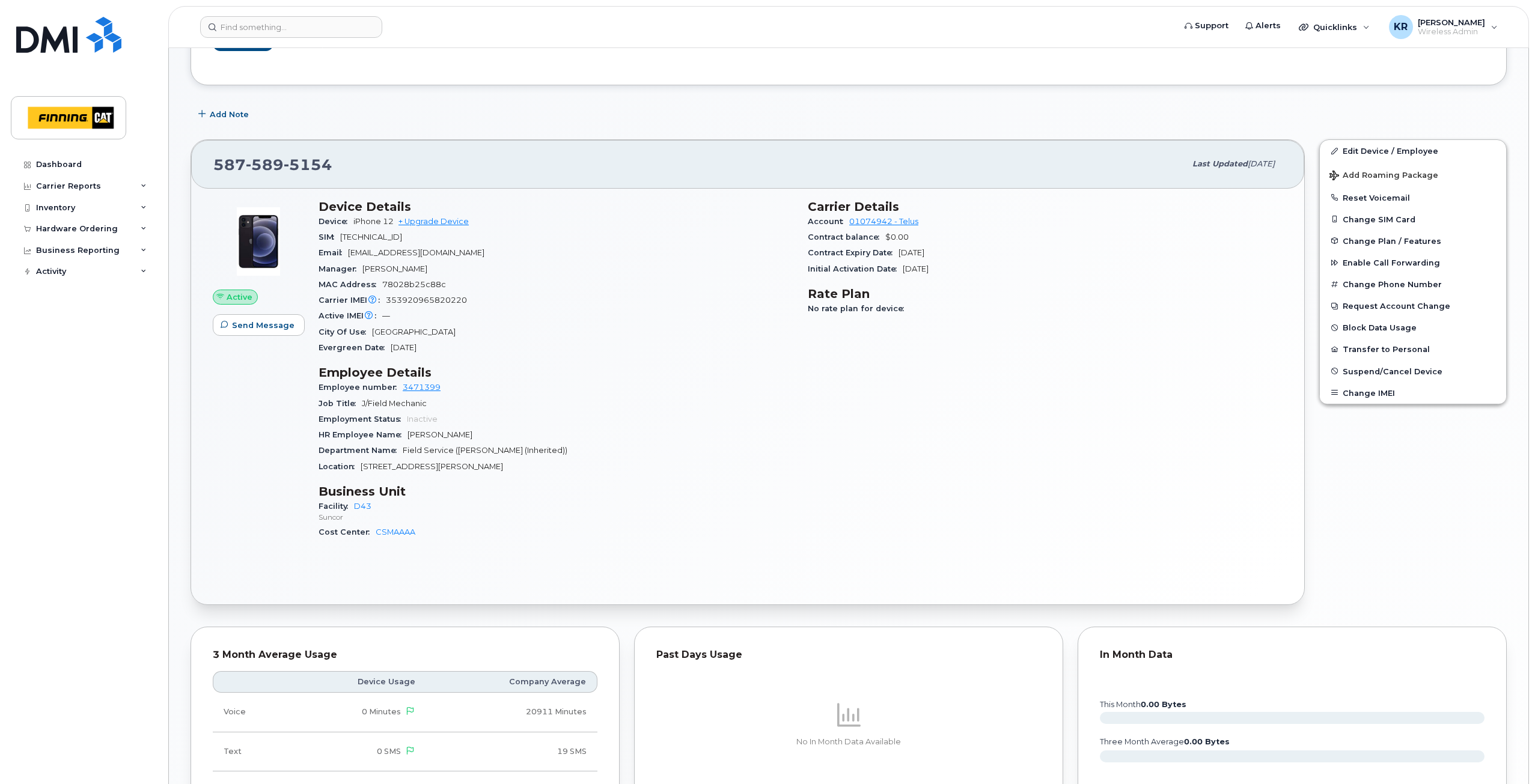
scroll to position [301, 0]
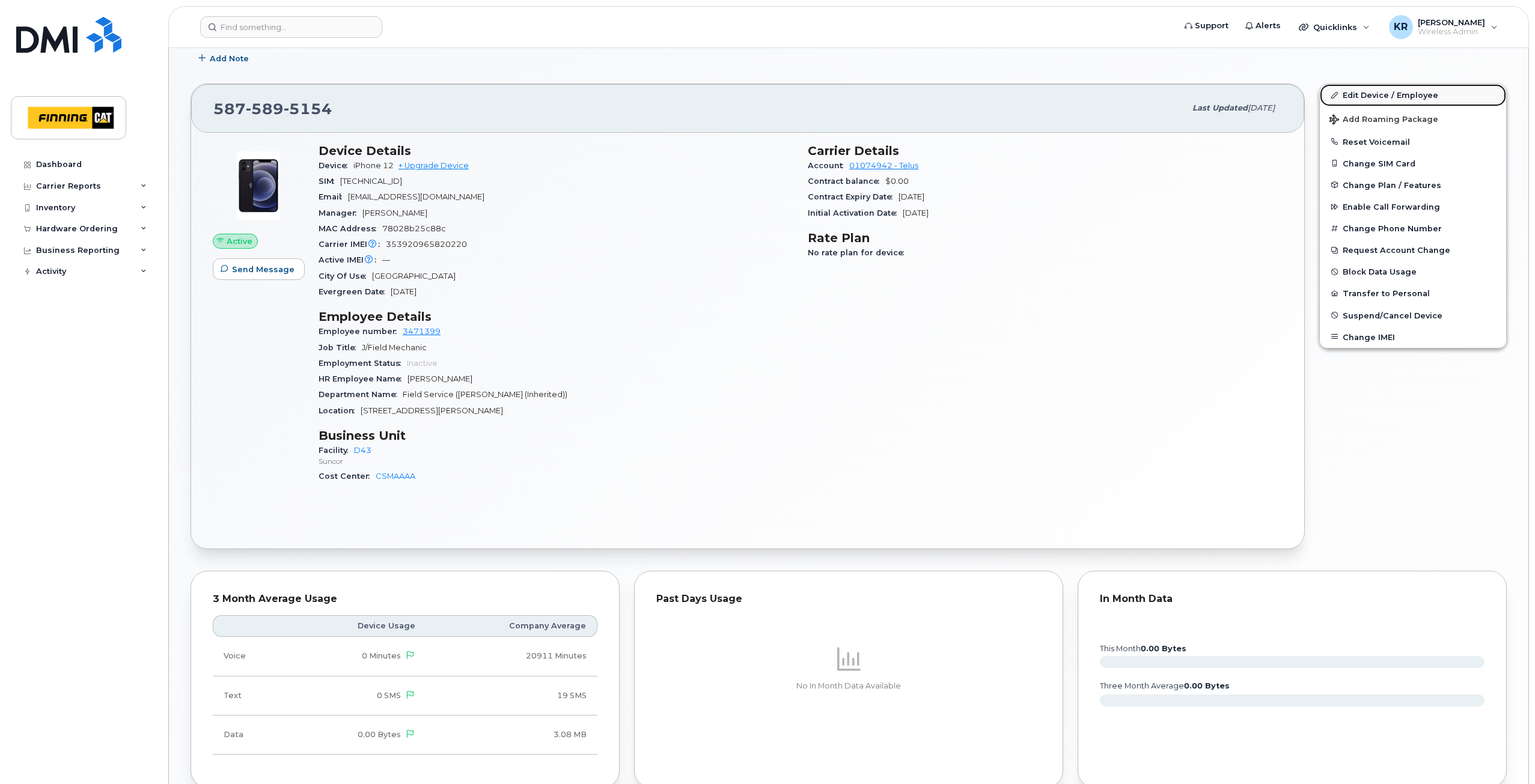
click at [1362, 96] on link "Edit Device / Employee" at bounding box center [1414, 95] width 187 height 21
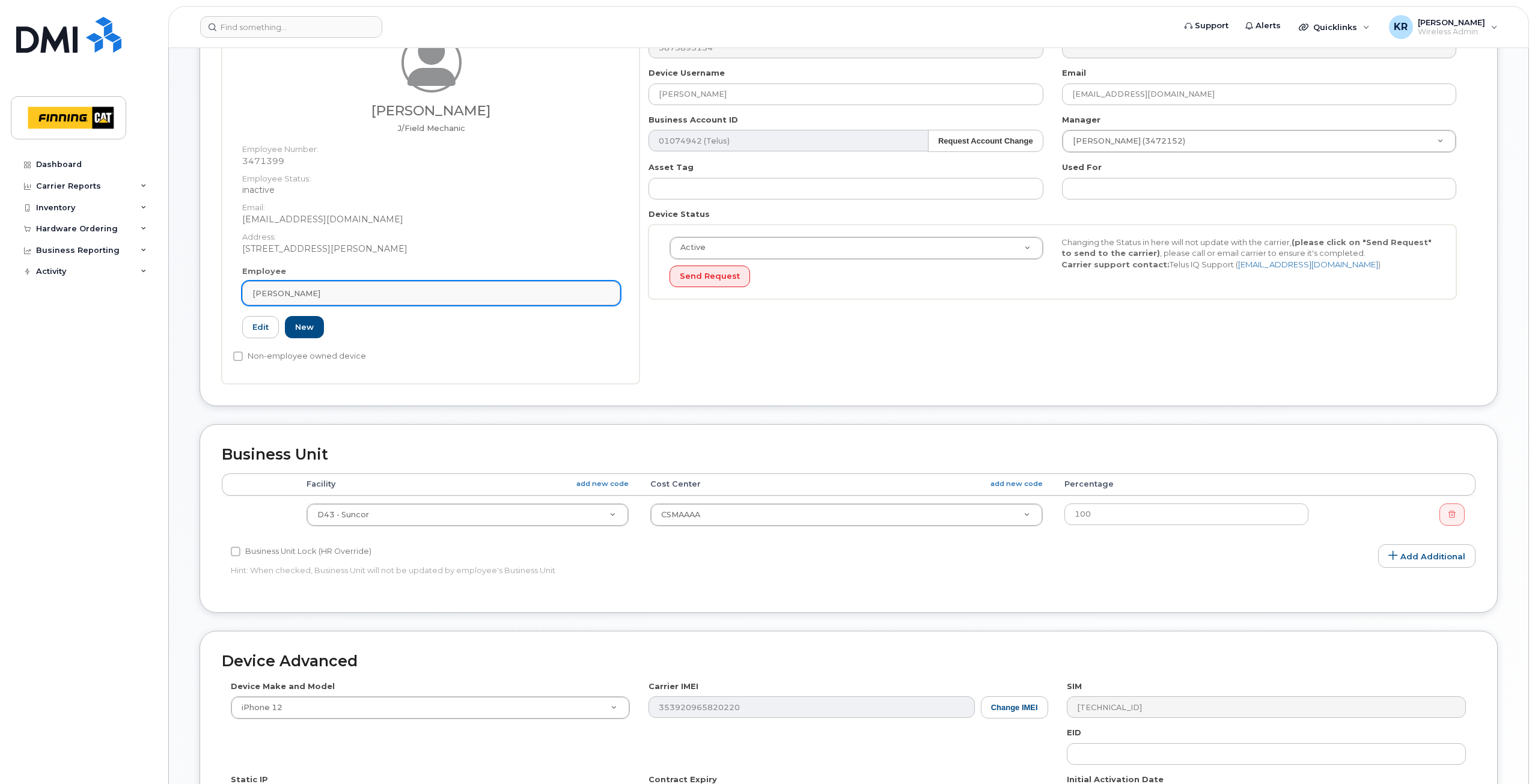
scroll to position [180, 0]
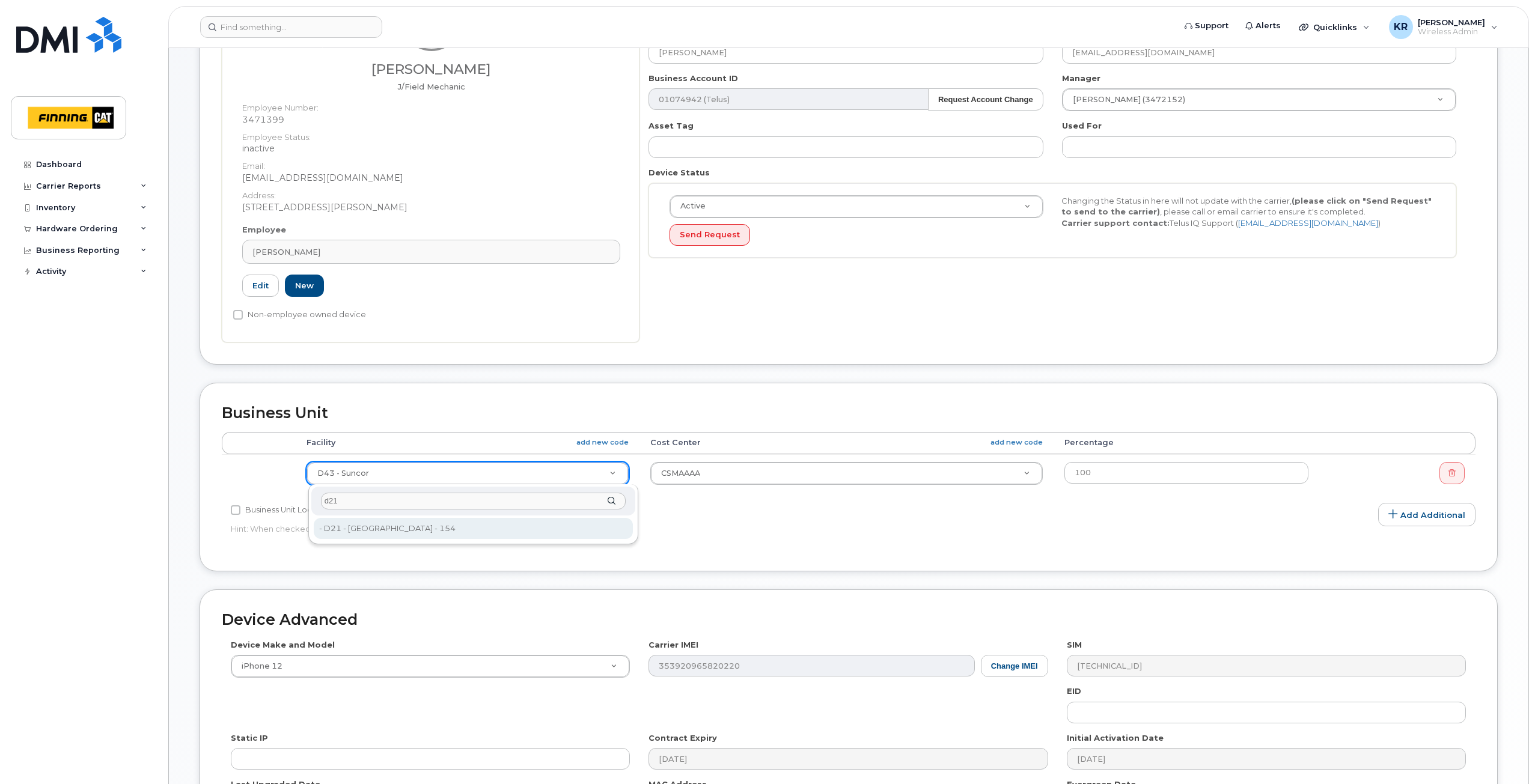
type input "d21"
type input "34188"
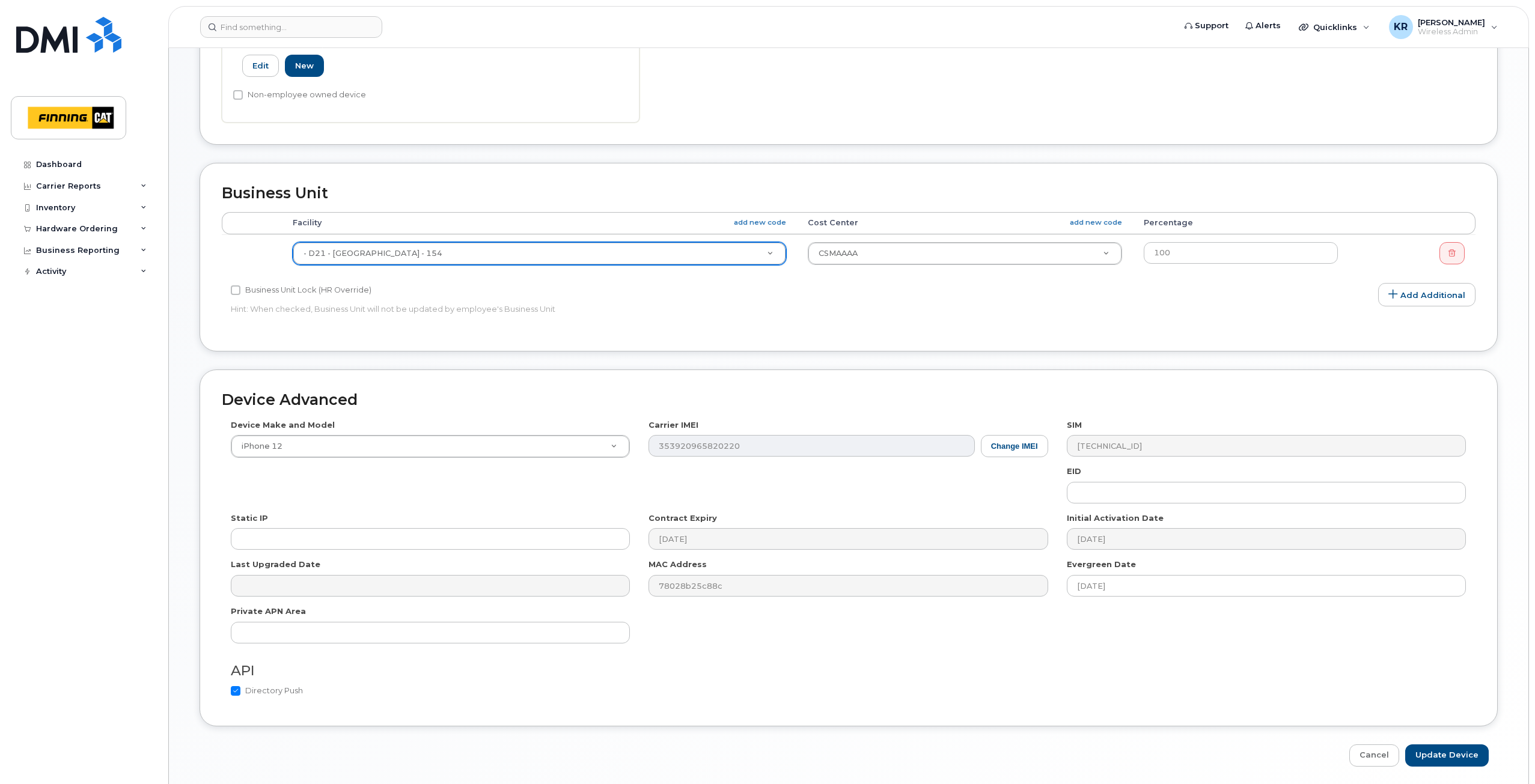
scroll to position [443, 0]
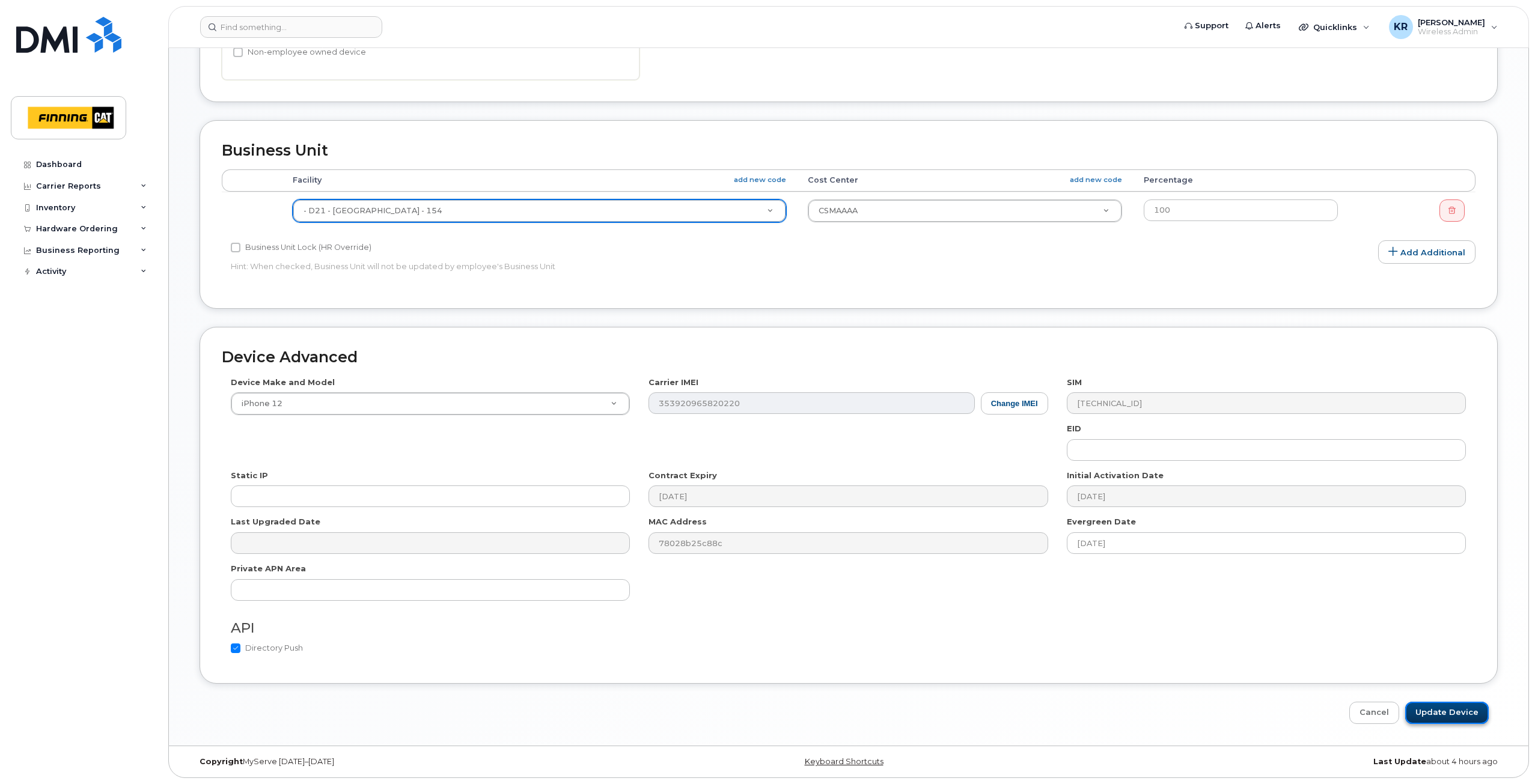
click at [1434, 712] on input "Update Device" at bounding box center [1447, 713] width 83 height 22
type input "Saving..."
